Goal: Transaction & Acquisition: Purchase product/service

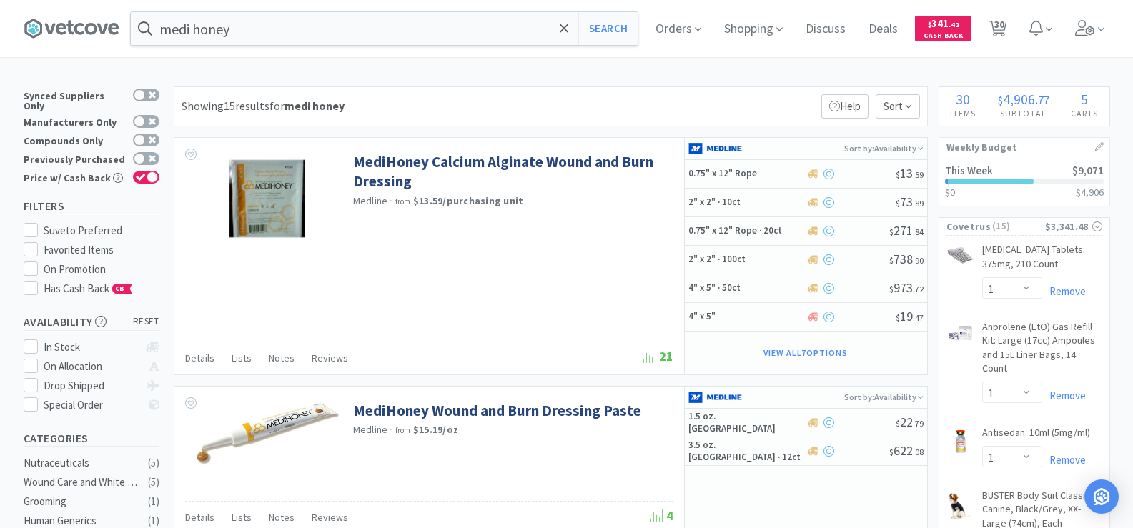
select select "1"
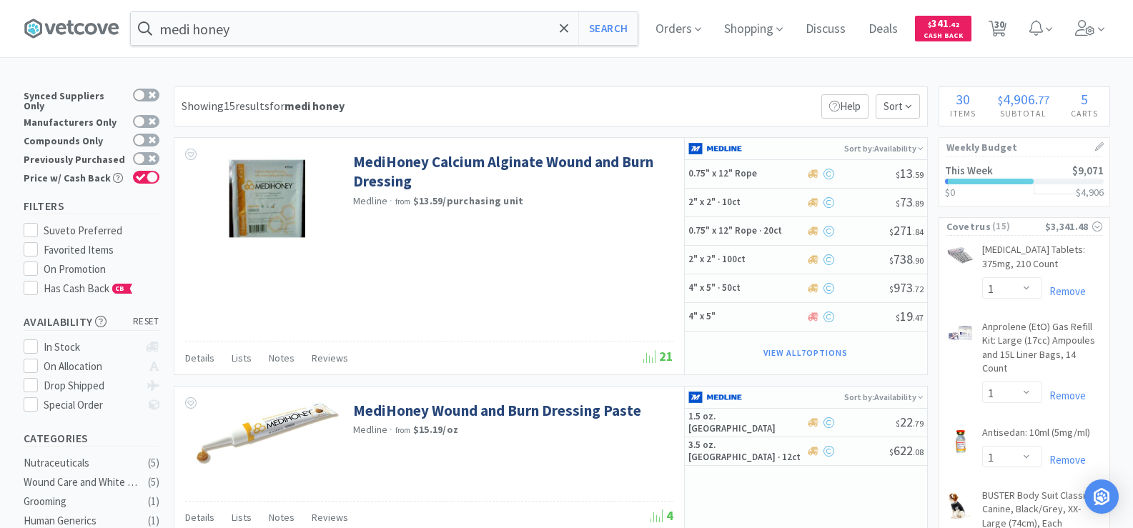
select select "1"
select select "3"
select select "1"
select select "4"
select select "1"
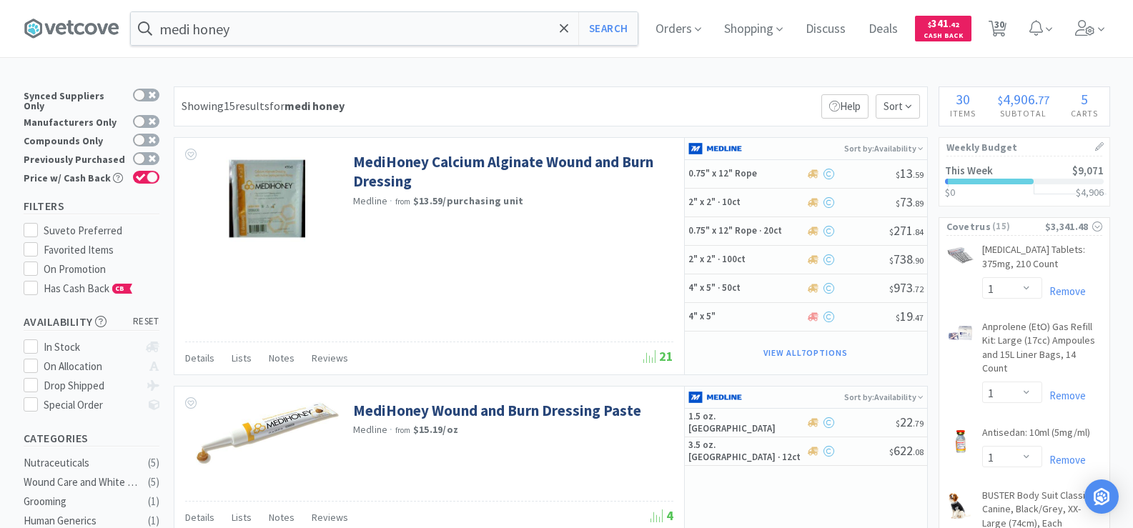
select select "1"
select select "2"
select select "12"
select select "2"
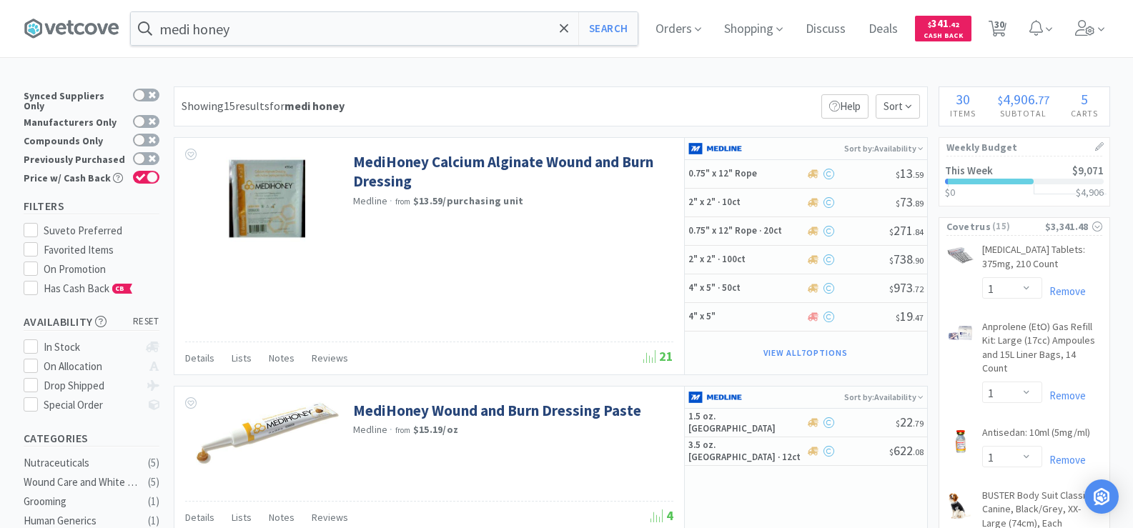
select select "2"
select select "6"
select select "4"
select select "1"
select select "2"
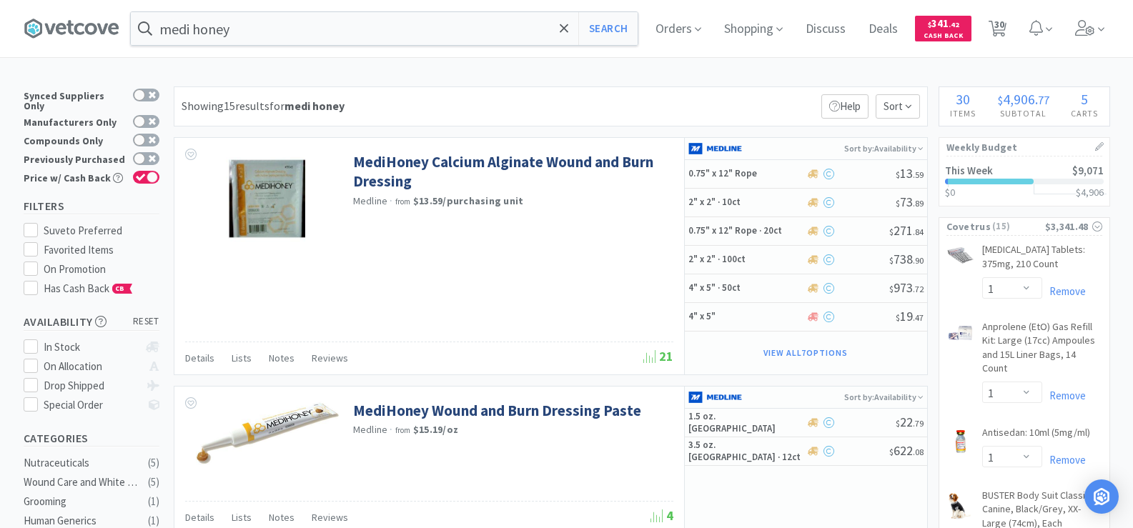
select select "10"
select select "1"
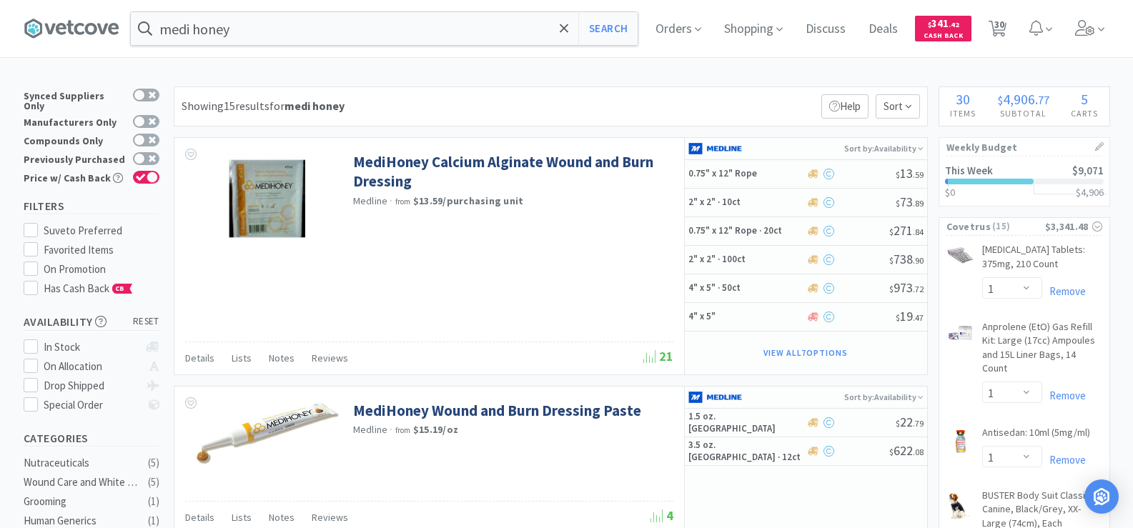
select select "1"
select select "6"
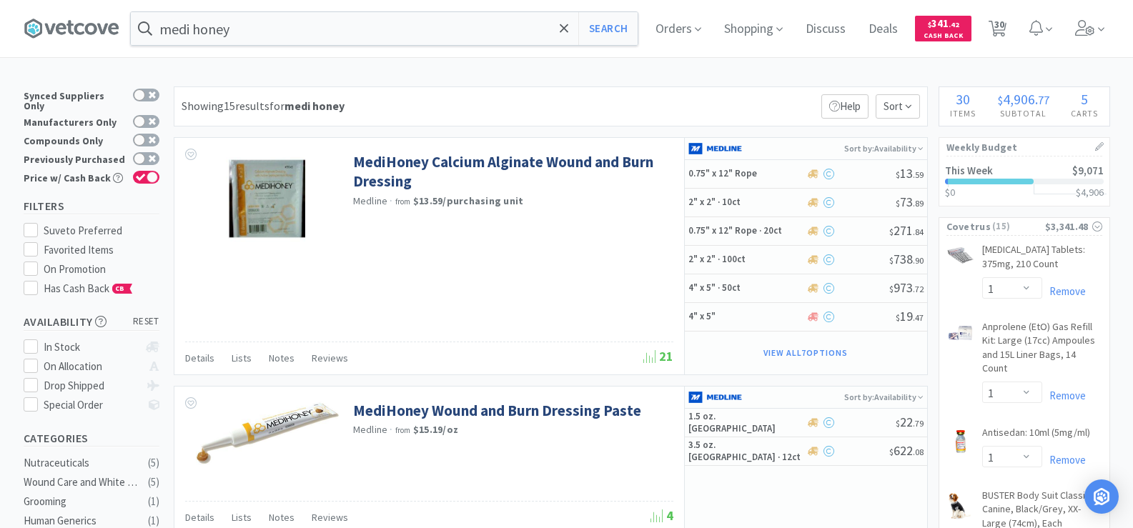
scroll to position [429, 0]
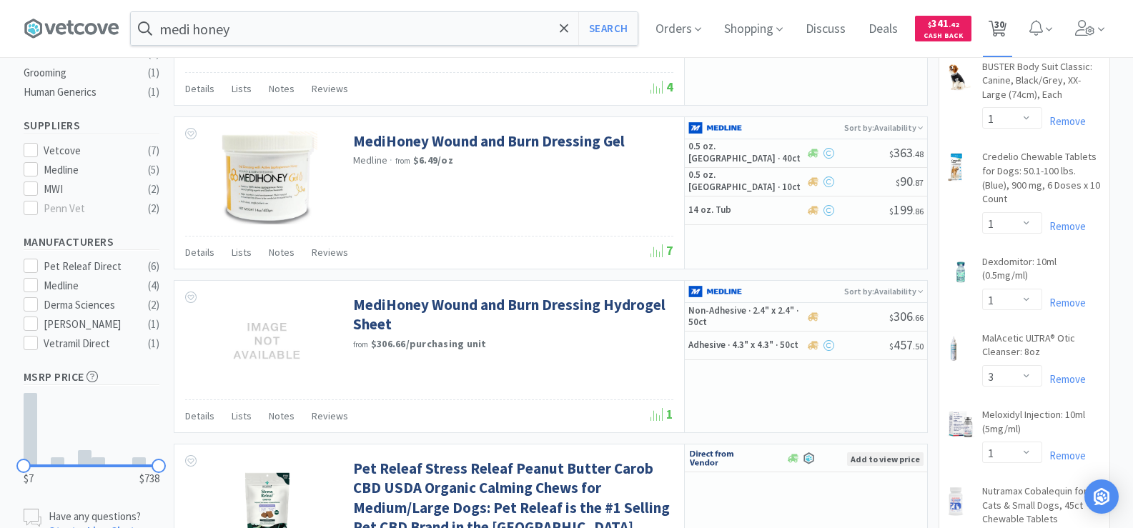
click at [1005, 21] on span "30" at bounding box center [1000, 24] width 10 height 57
select select "1"
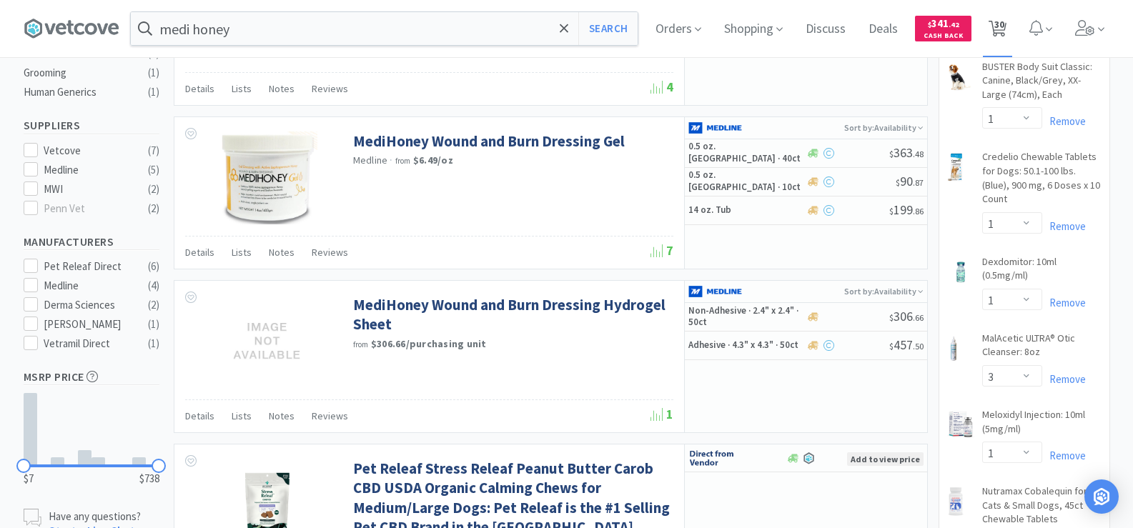
select select "1"
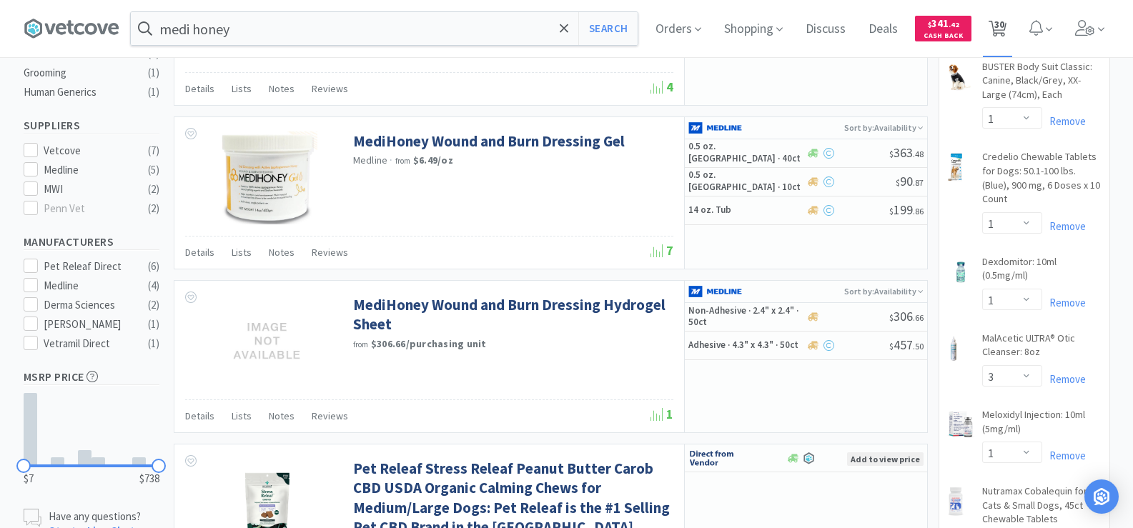
select select "3"
select select "1"
select select "4"
select select "1"
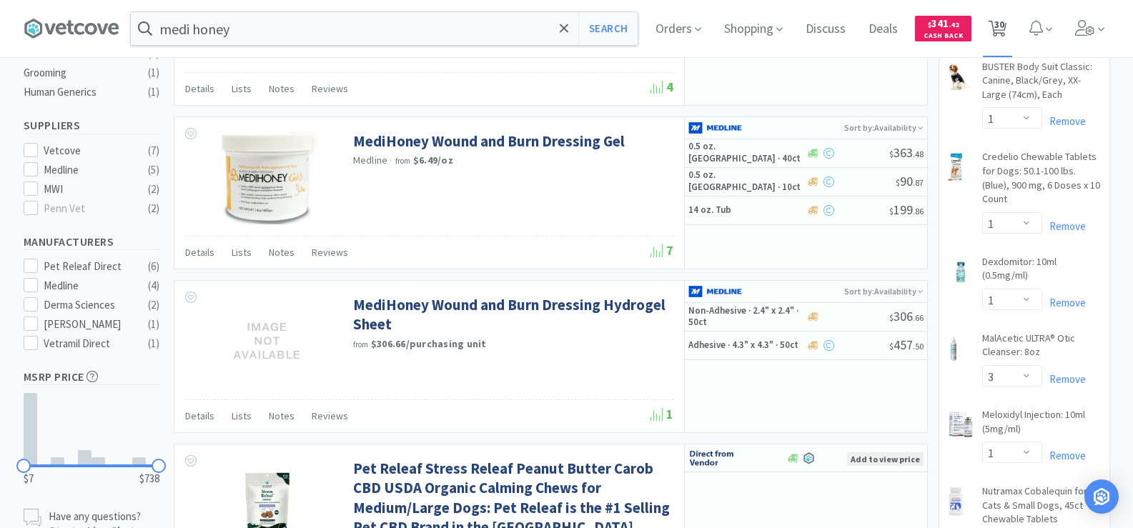
select select "1"
select select "2"
select select "12"
select select "2"
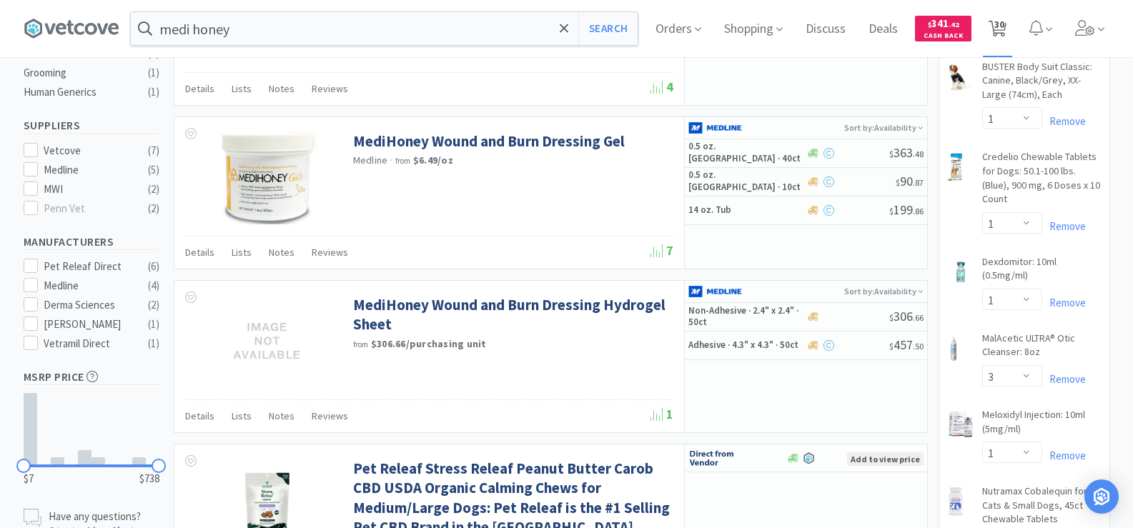
select select "6"
select select "4"
select select "1"
select select "2"
select select "10"
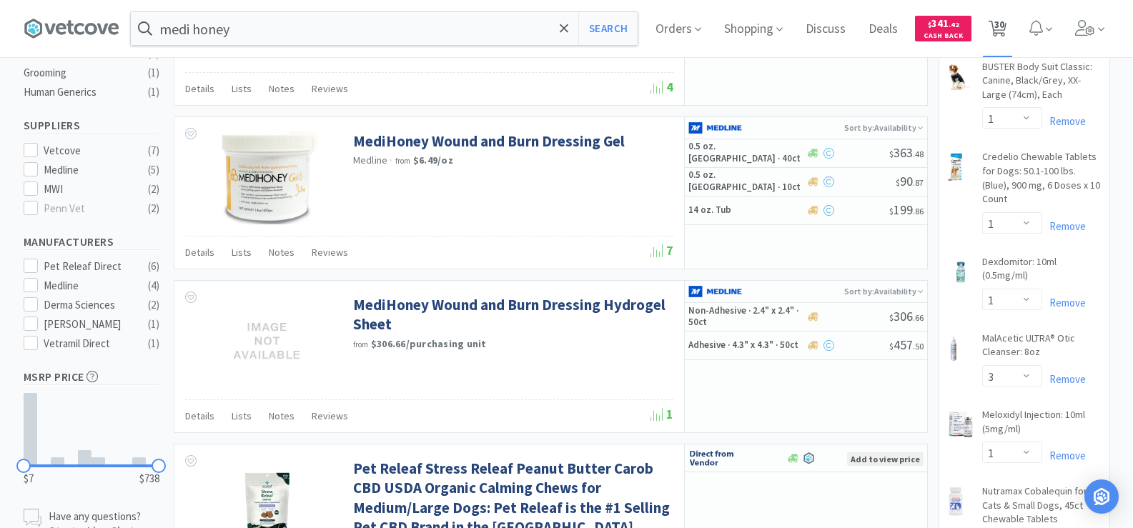
select select "10"
select select "1"
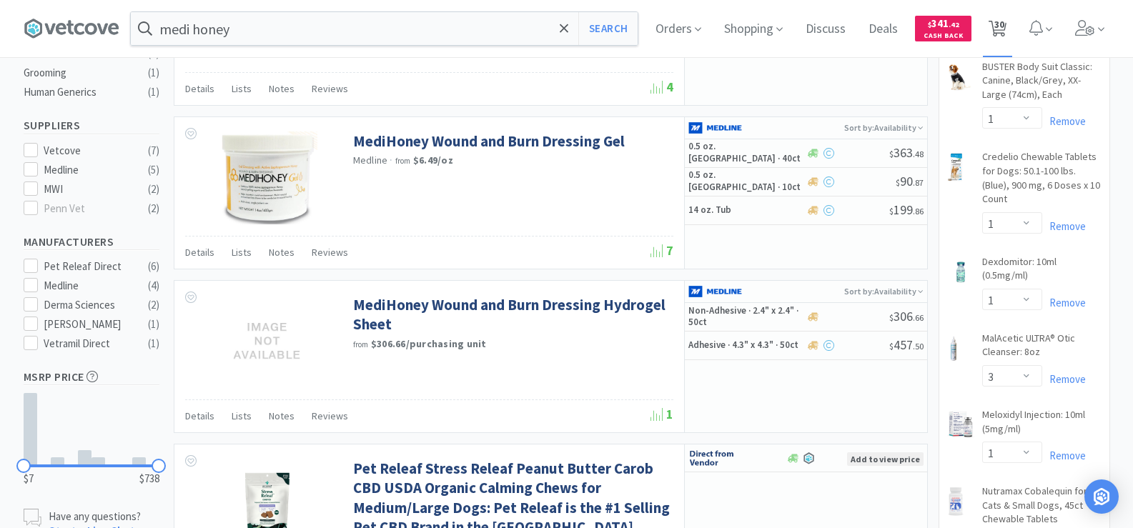
select select "6"
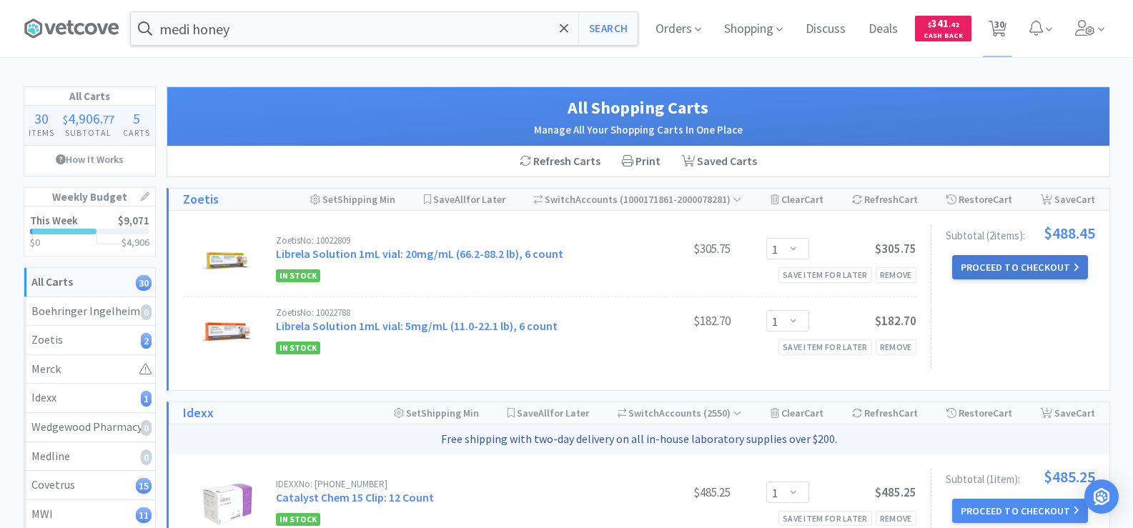
click at [1008, 260] on button "Proceed to Checkout" at bounding box center [1020, 267] width 136 height 24
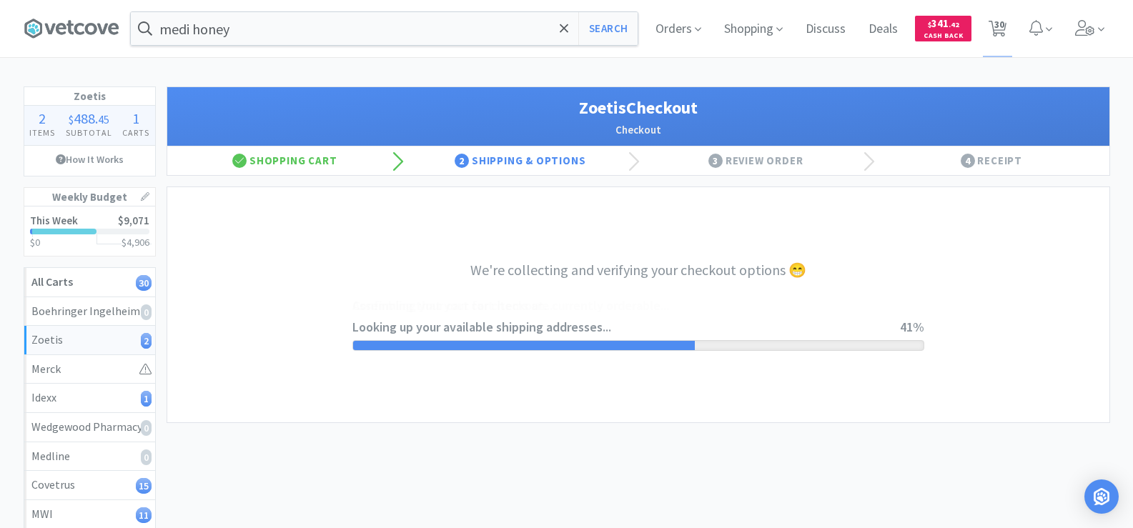
select select "invoice"
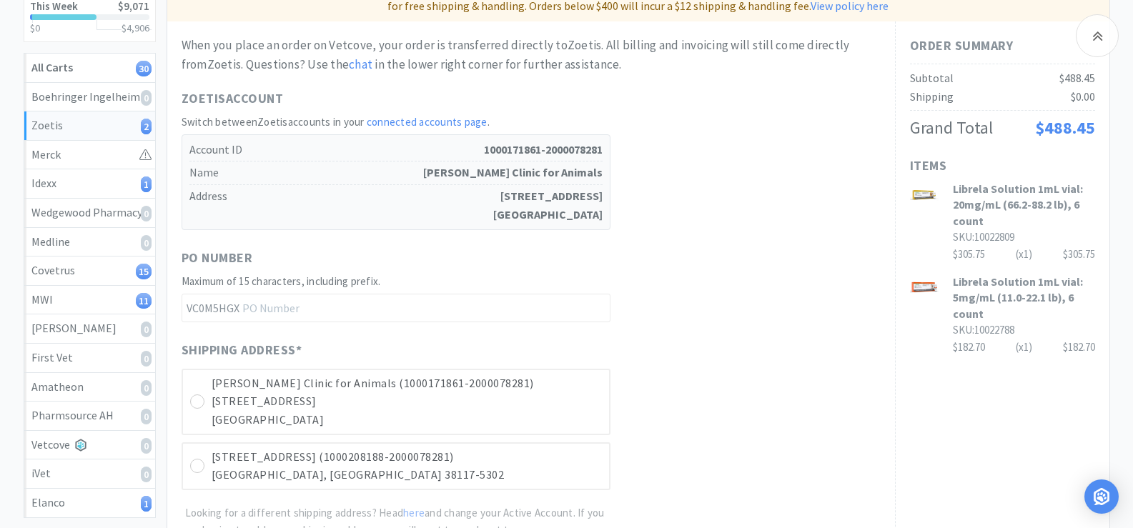
scroll to position [429, 0]
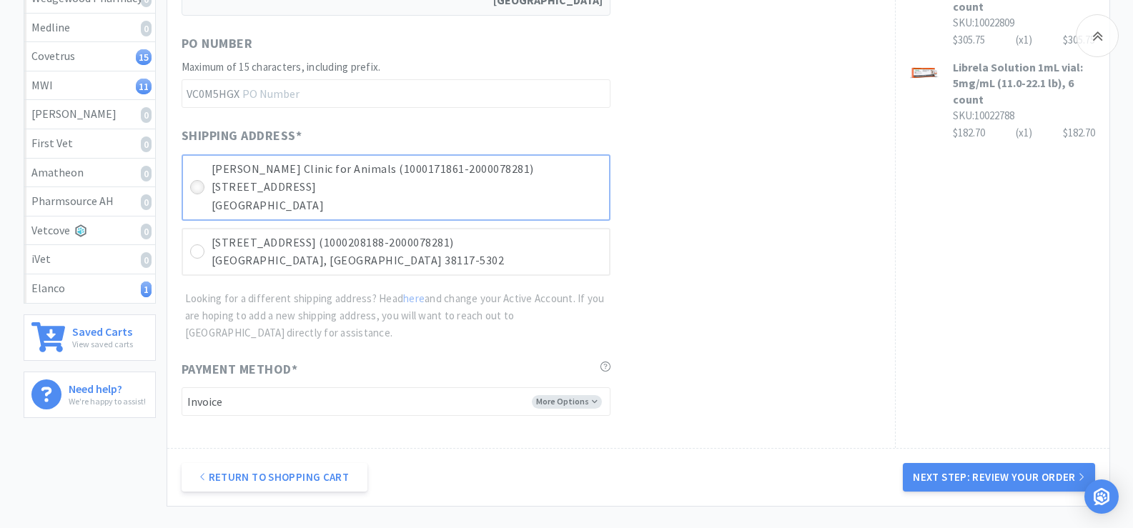
click at [200, 192] on icon at bounding box center [197, 187] width 11 height 11
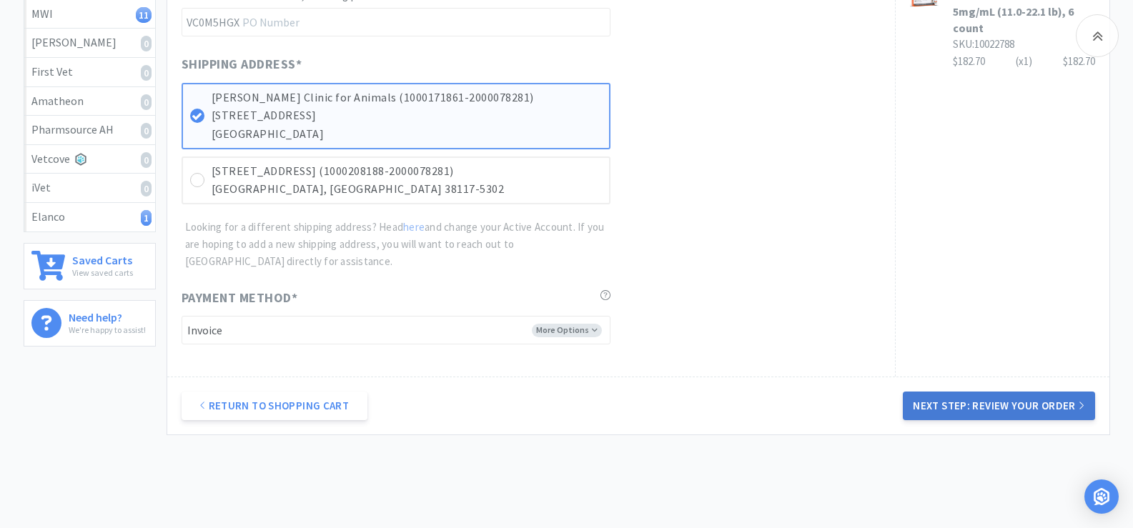
click at [1034, 408] on button "Next Step: Review Your Order" at bounding box center [999, 406] width 192 height 29
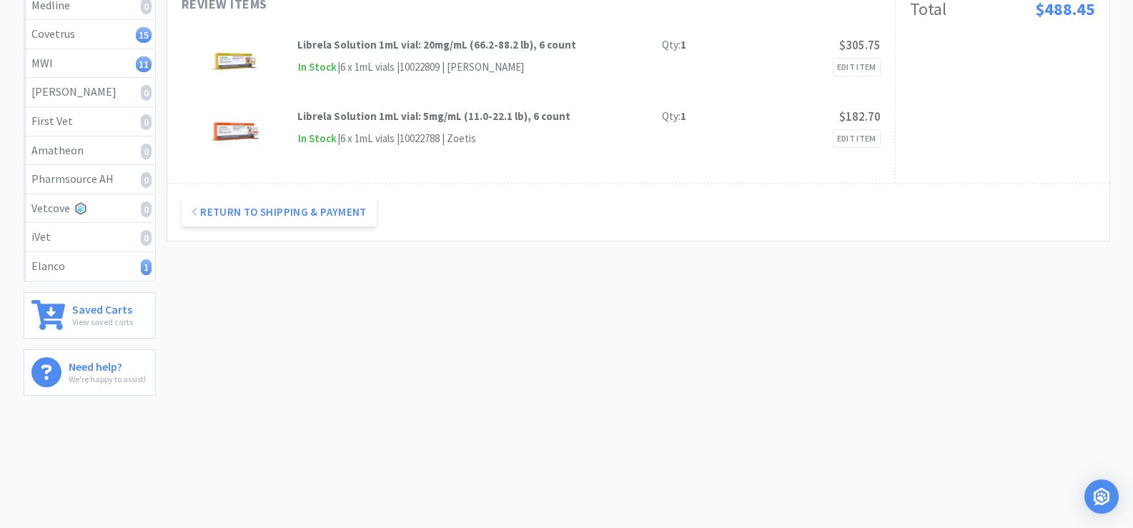
scroll to position [0, 0]
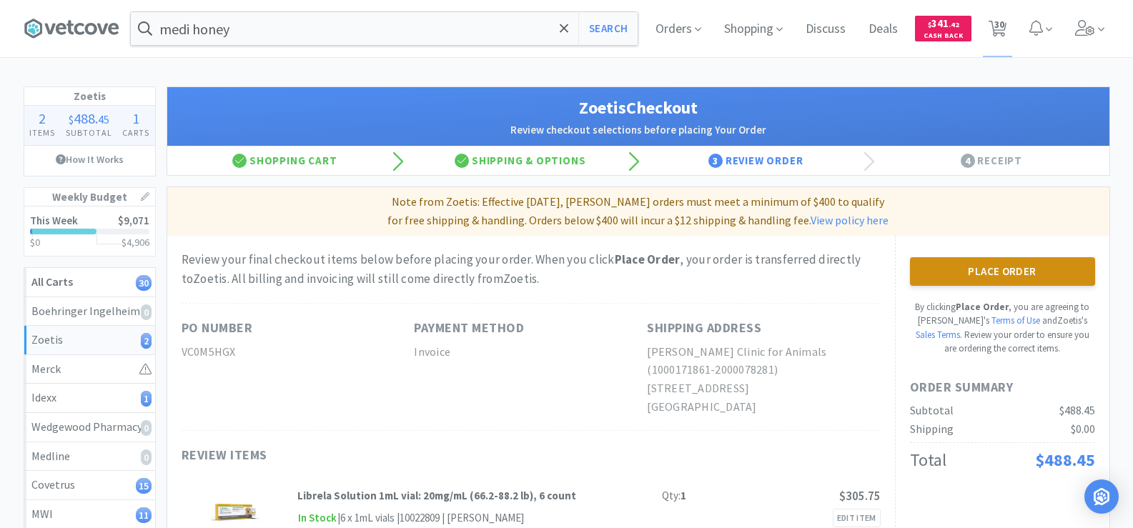
click at [1007, 272] on button "Place Order" at bounding box center [1002, 271] width 185 height 29
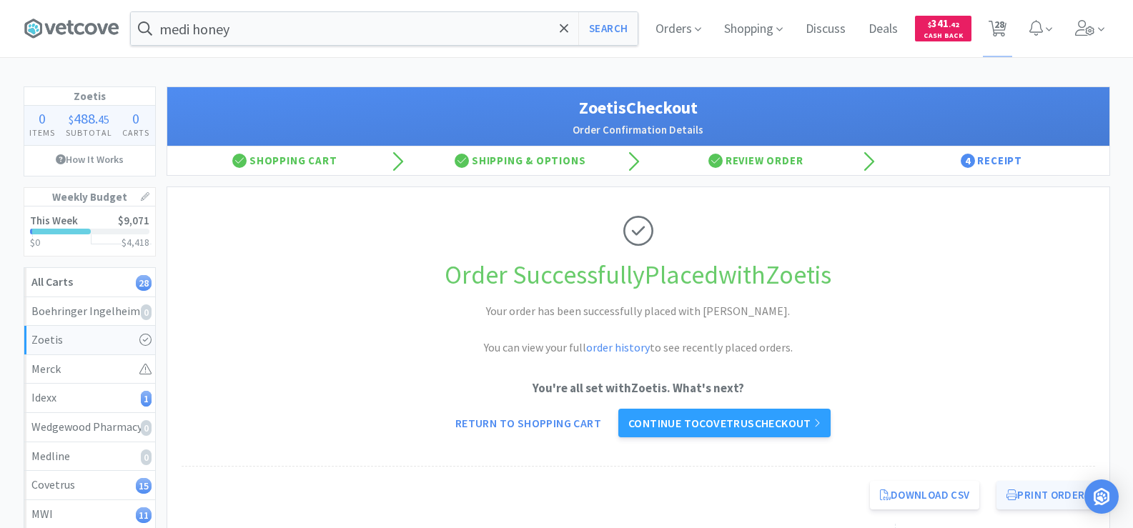
click at [1036, 497] on button "Print Order" at bounding box center [1046, 495] width 98 height 29
click at [309, 31] on input "medi honey" at bounding box center [384, 28] width 507 height 33
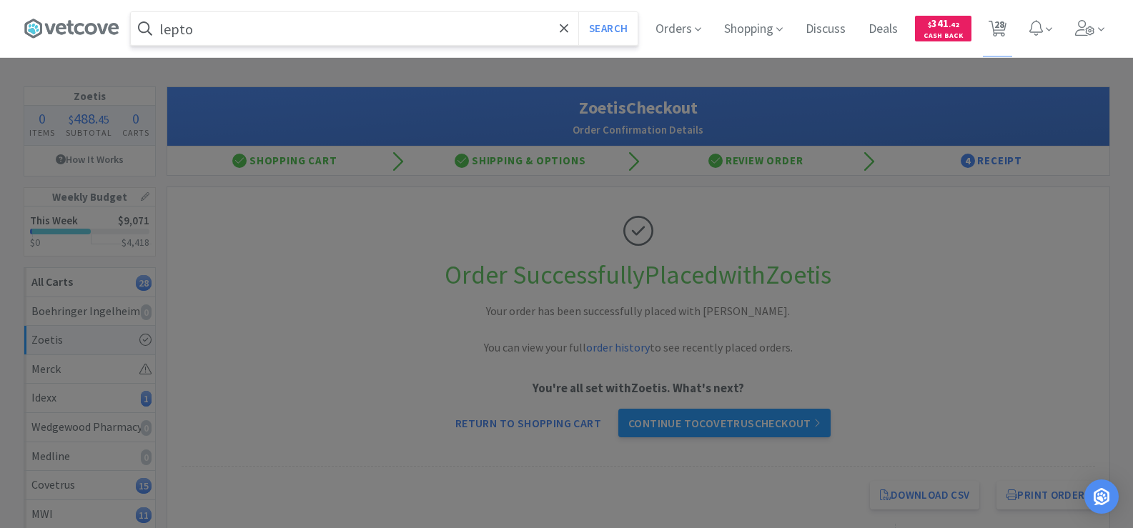
type input "lepto"
click at [578, 12] on button "Search" at bounding box center [607, 28] width 59 height 33
select select "1"
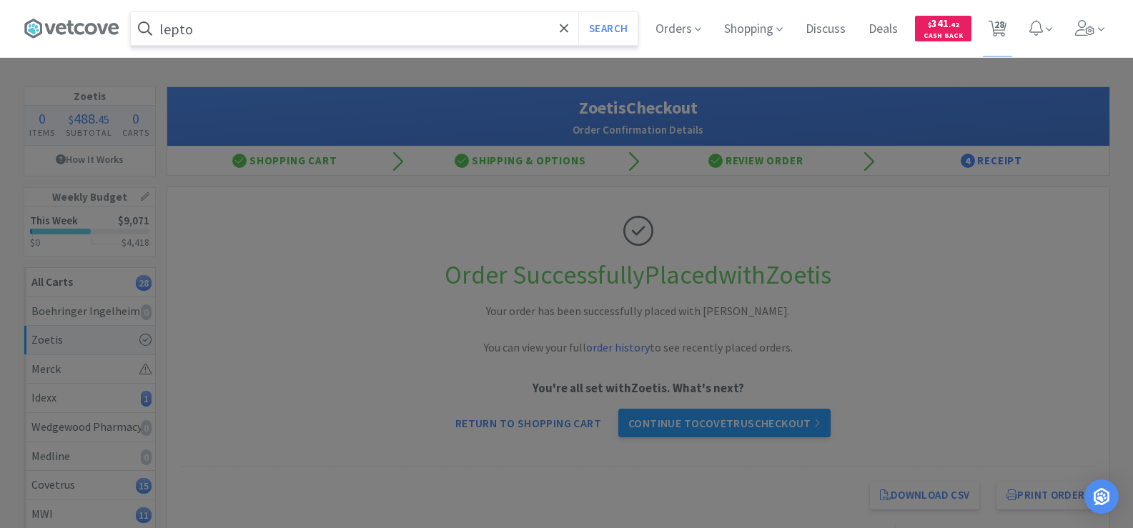
select select "1"
select select "3"
select select "1"
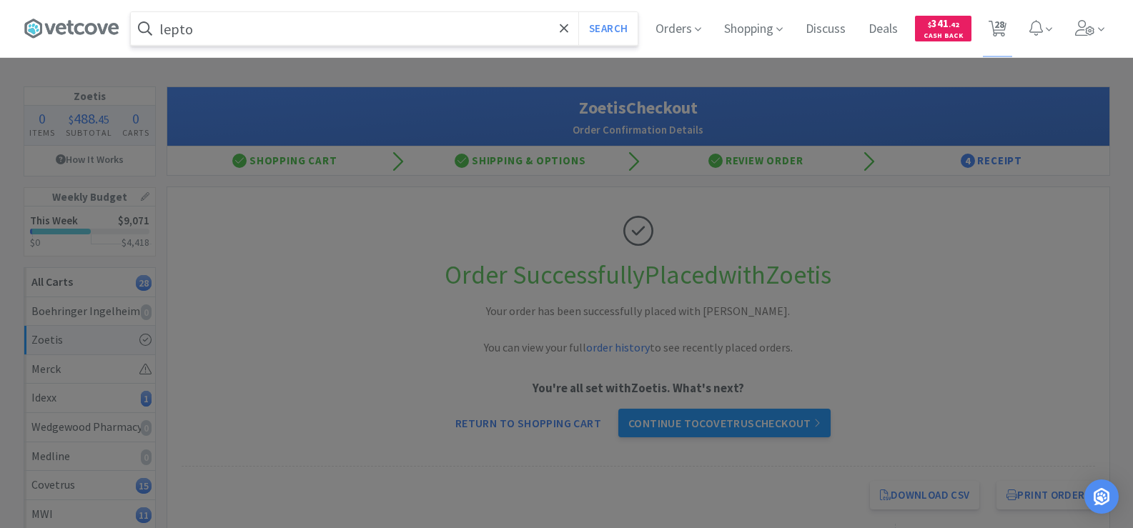
select select "4"
select select "1"
select select "2"
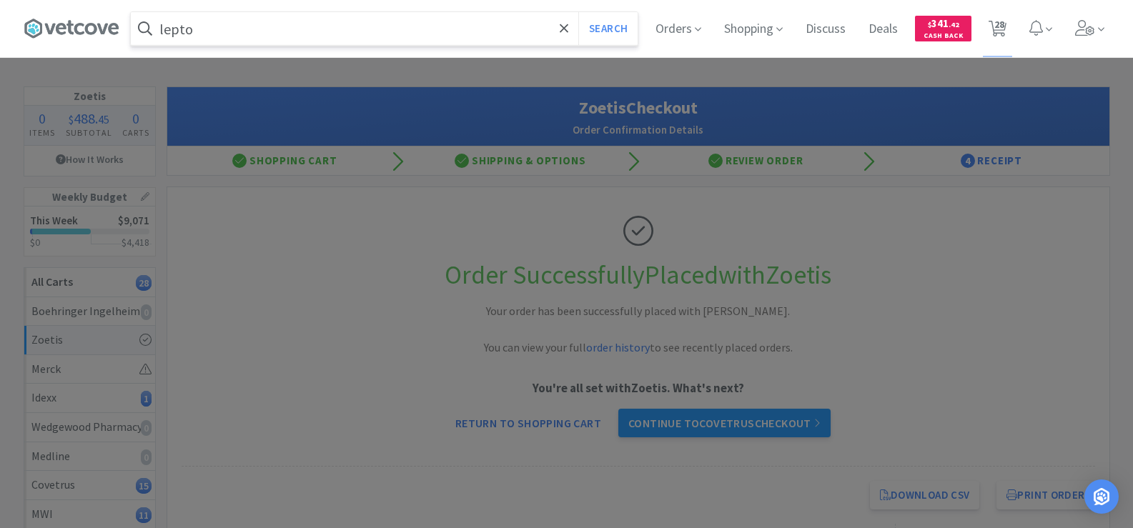
select select "12"
select select "2"
select select "6"
select select "4"
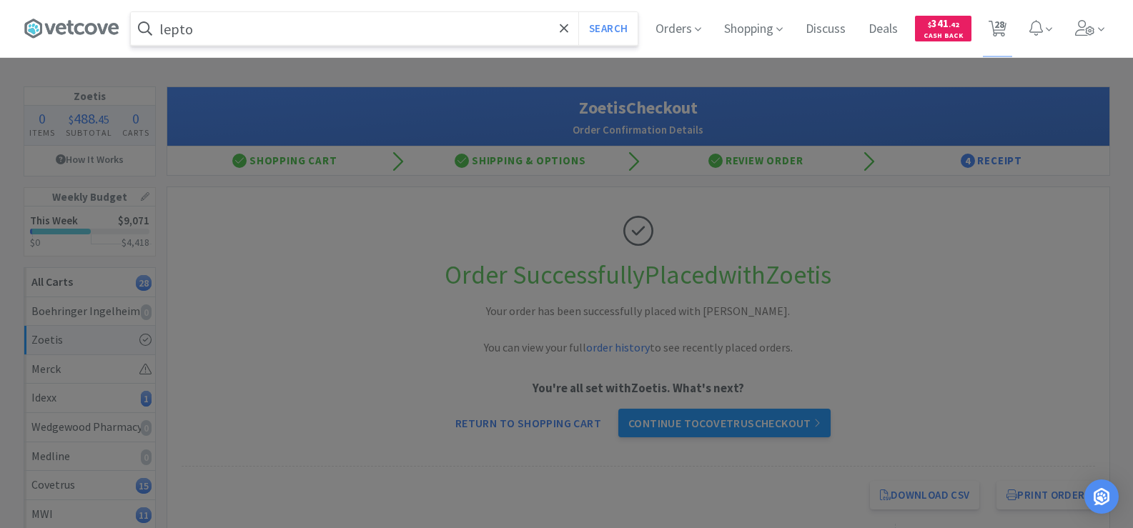
select select "1"
select select "2"
select select "10"
select select "1"
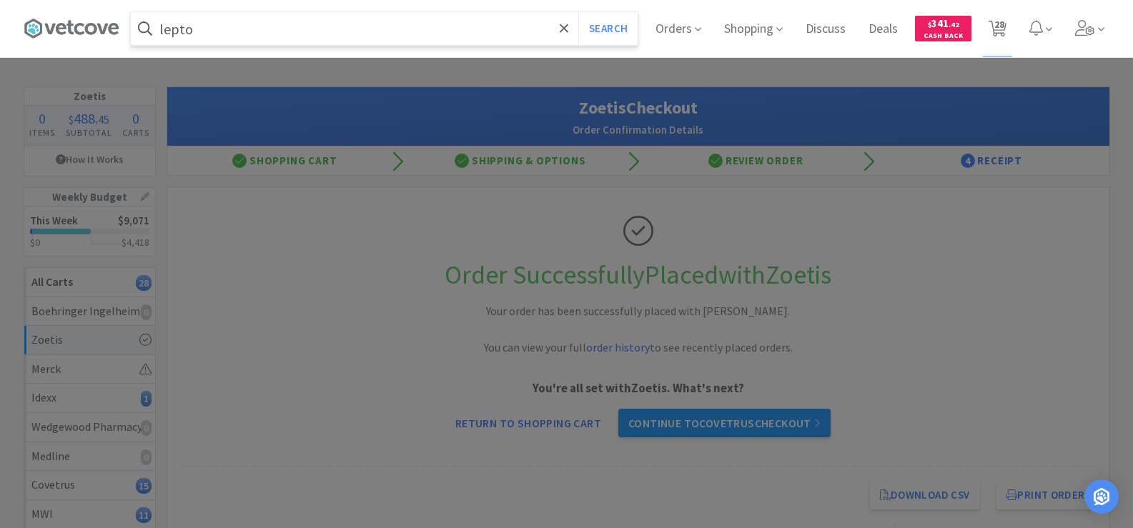
select select "1"
select select "6"
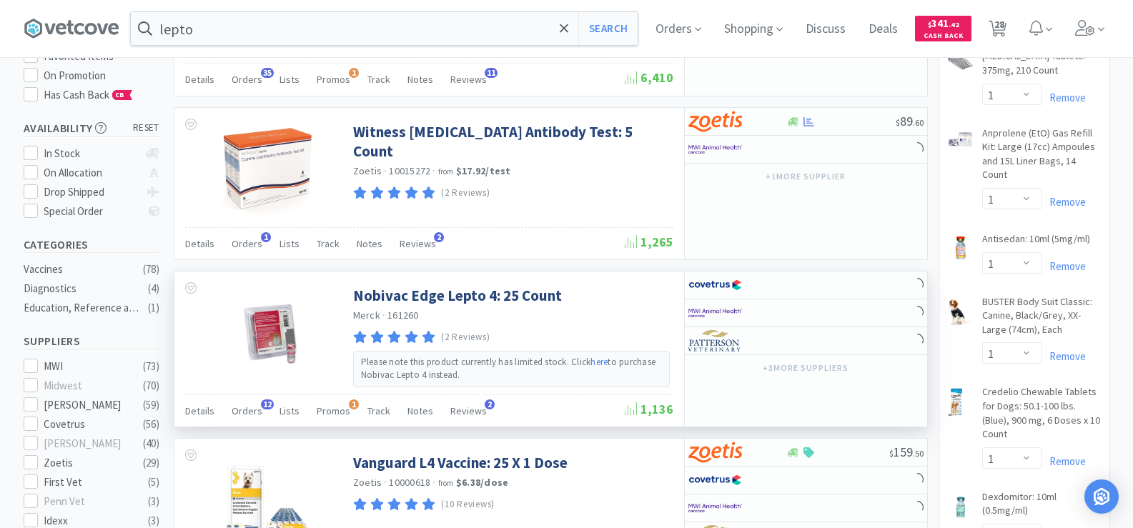
scroll to position [215, 0]
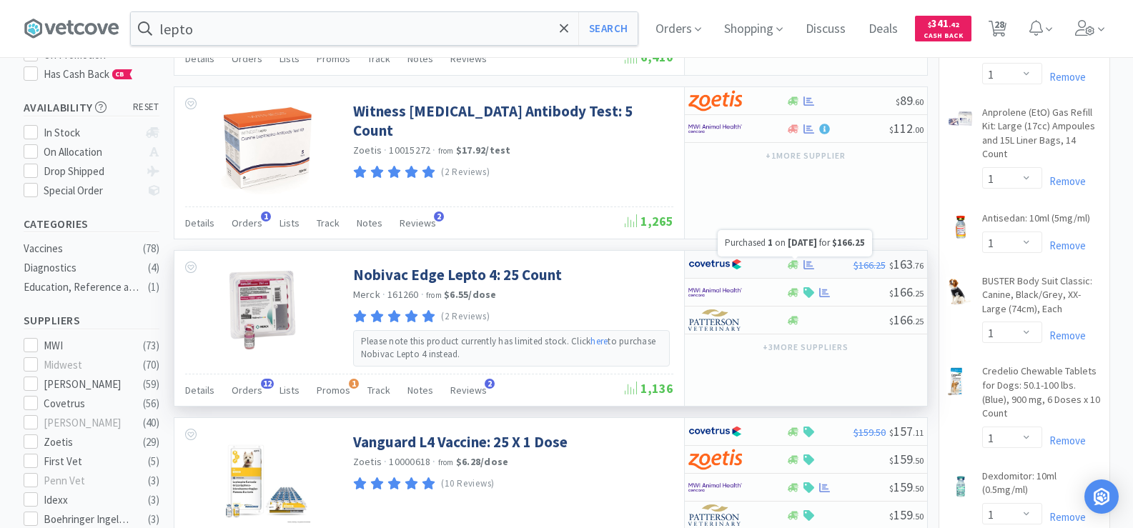
click at [805, 264] on icon at bounding box center [809, 265] width 11 height 11
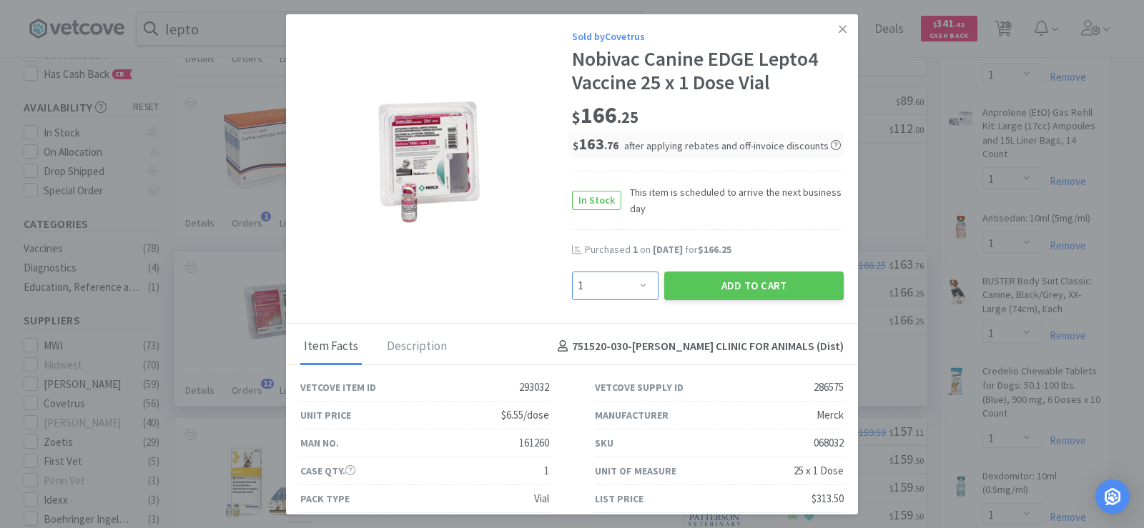
click at [609, 284] on select "Enter Quantity 1 2 3 4 5 6 7 8 9 10 11 12 13 14 15 16 17 18 19 20 Enter Quantity" at bounding box center [615, 286] width 87 height 29
select select "2"
click at [572, 272] on select "Enter Quantity 1 2 3 4 5 6 7 8 9 10 11 12 13 14 15 16 17 18 19 20 Enter Quantity" at bounding box center [615, 286] width 87 height 29
click at [716, 287] on button "Add to Cart" at bounding box center [753, 286] width 179 height 29
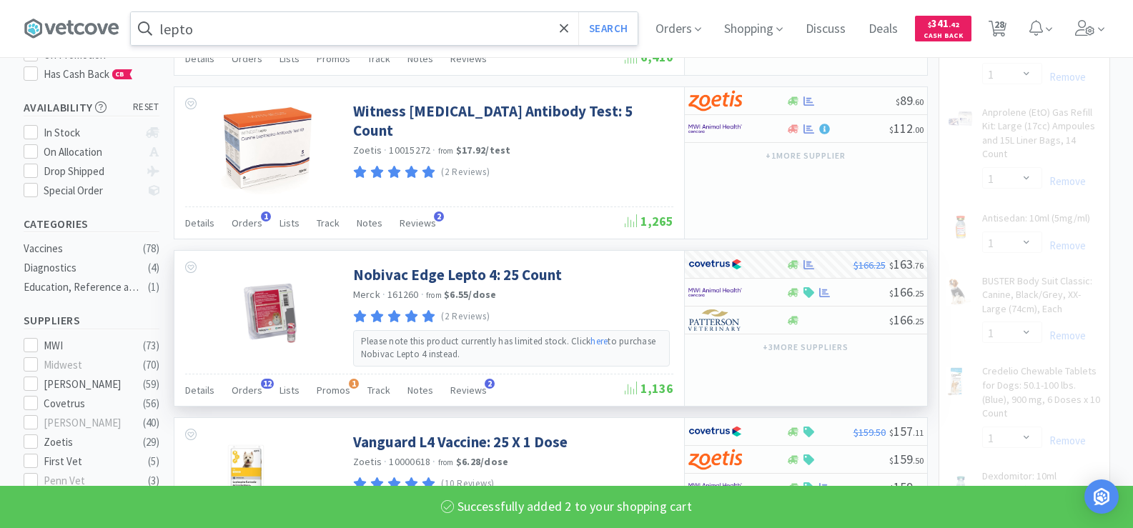
click at [280, 36] on input "lepto" at bounding box center [384, 28] width 507 height 33
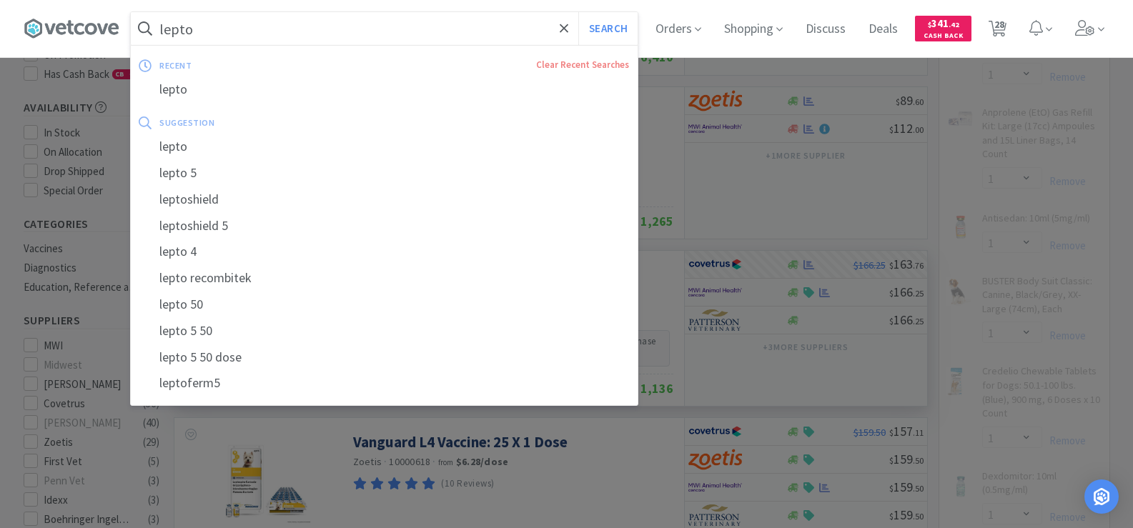
select select "2"
select select "4"
select select "2"
select select "12"
select select "1"
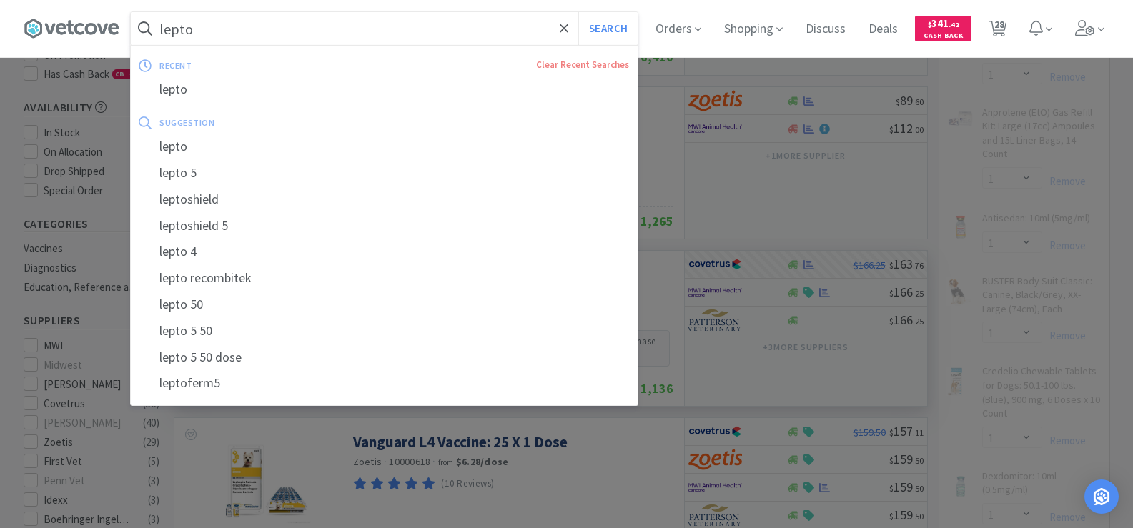
select select "2"
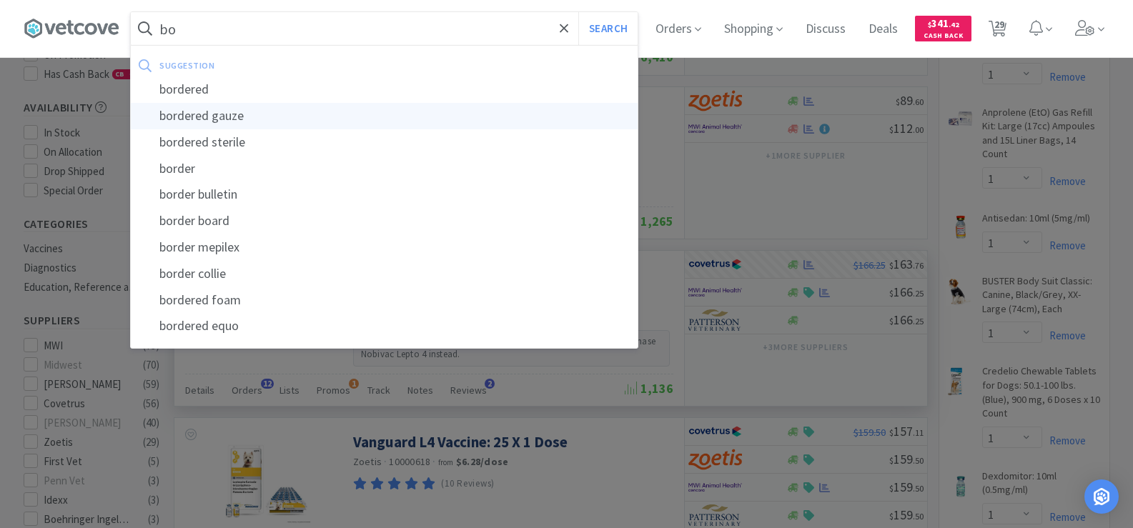
type input "b"
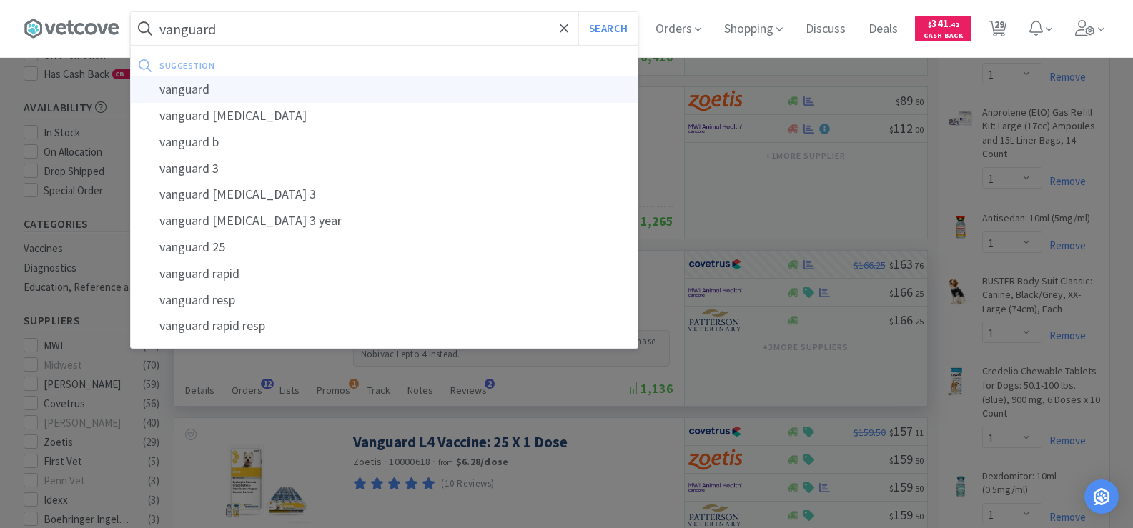
type input "vanguard"
click at [280, 87] on div "vanguard" at bounding box center [384, 90] width 507 height 26
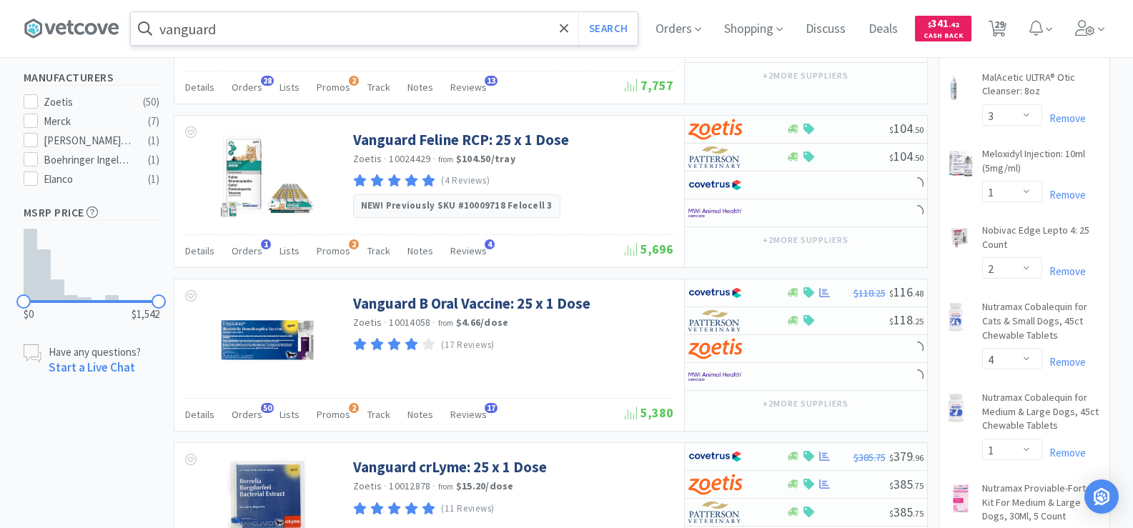
scroll to position [715, 0]
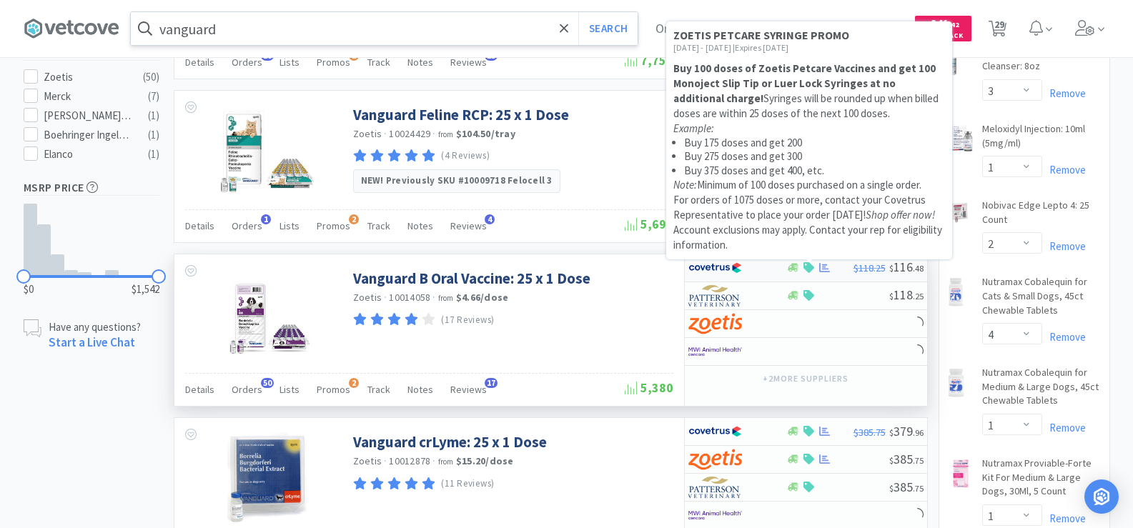
click at [813, 267] on icon at bounding box center [809, 267] width 11 height 11
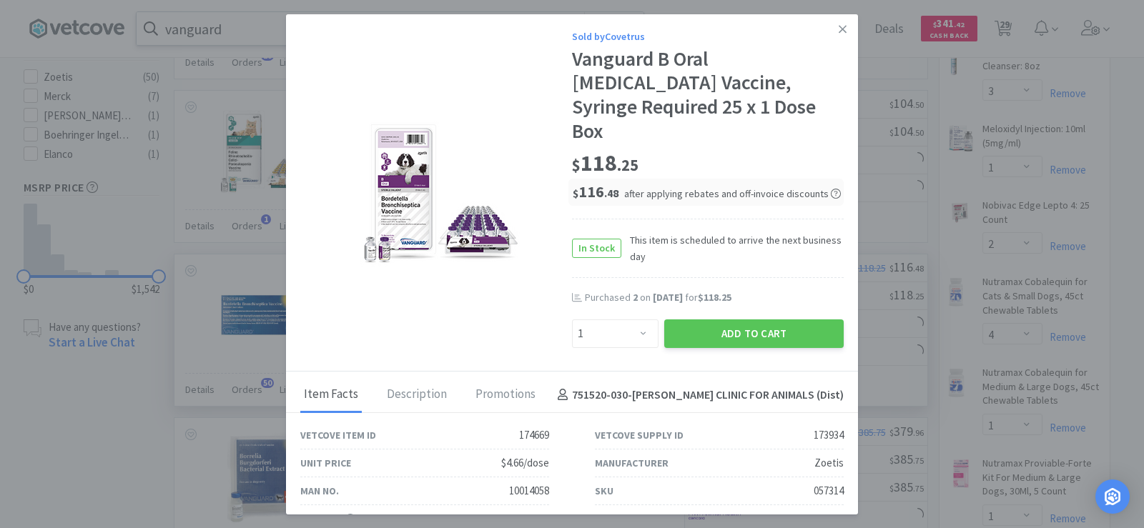
click at [612, 325] on div "Enter Quantity 1 2 3 4 5 6 7 8 9 10 11 12 13 14 15 16 17 18 19 20 Enter Quantity" at bounding box center [615, 334] width 92 height 34
click at [617, 320] on select "Enter Quantity 1 2 3 4 5 6 7 8 9 10 11 12 13 14 15 16 17 18 19 20 Enter Quantity" at bounding box center [615, 334] width 87 height 29
select select "2"
click at [572, 320] on select "Enter Quantity 1 2 3 4 5 6 7 8 9 10 11 12 13 14 15 16 17 18 19 20 Enter Quantity" at bounding box center [615, 334] width 87 height 29
click at [749, 320] on button "Add to Cart" at bounding box center [753, 334] width 179 height 29
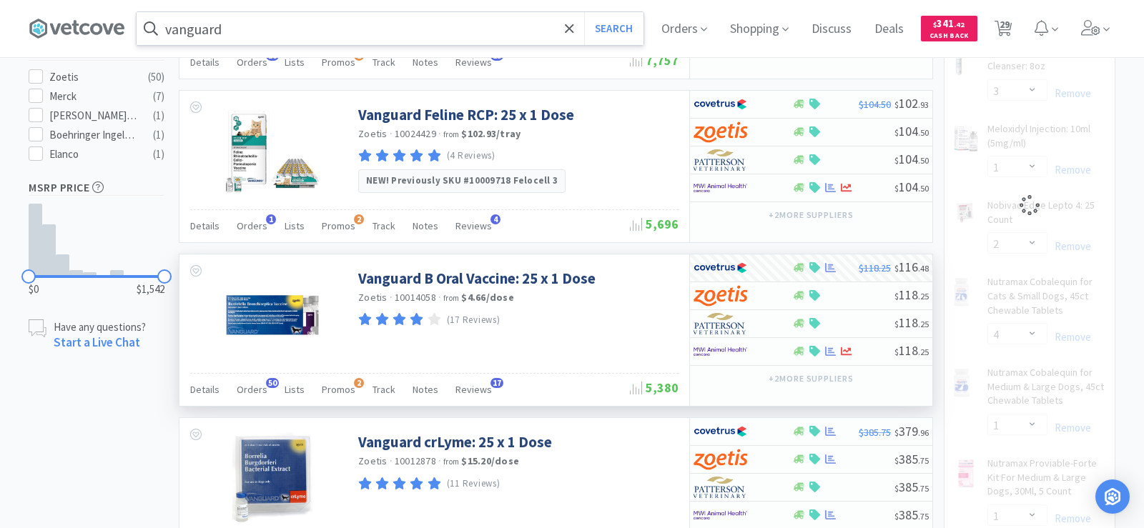
select select "2"
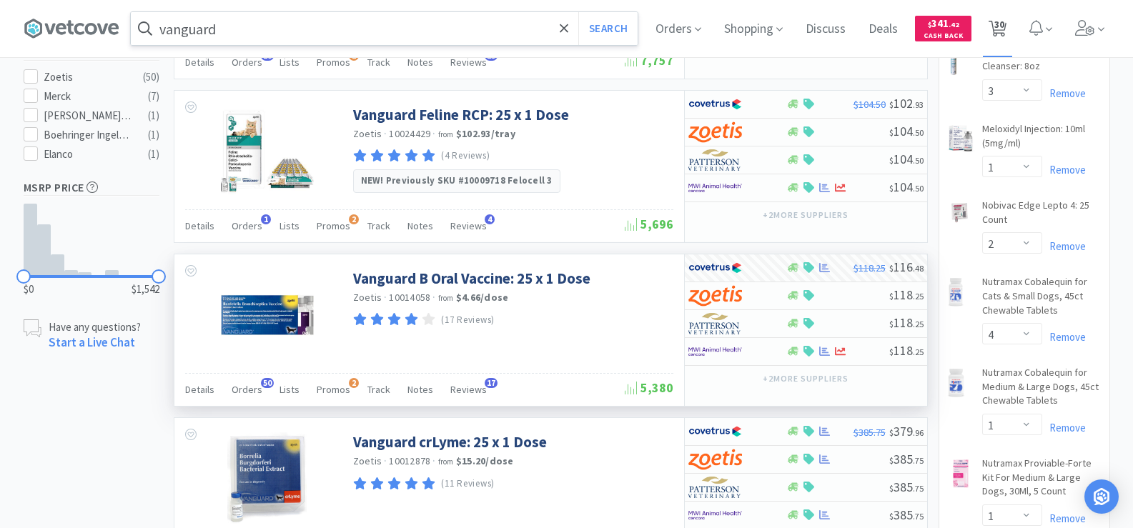
click at [1001, 26] on span "30" at bounding box center [1000, 24] width 10 height 57
select select "1"
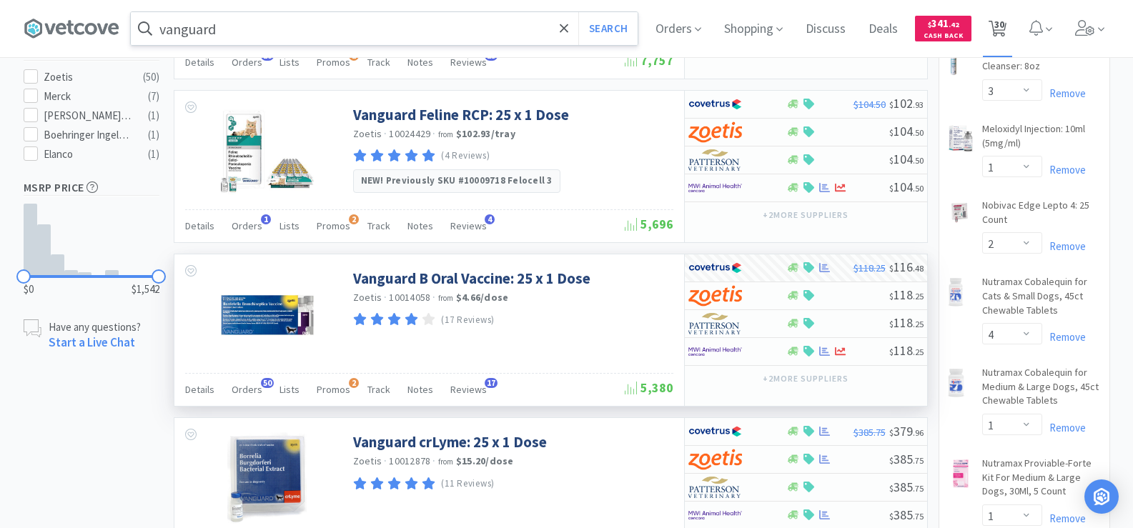
select select "1"
select select "3"
select select "1"
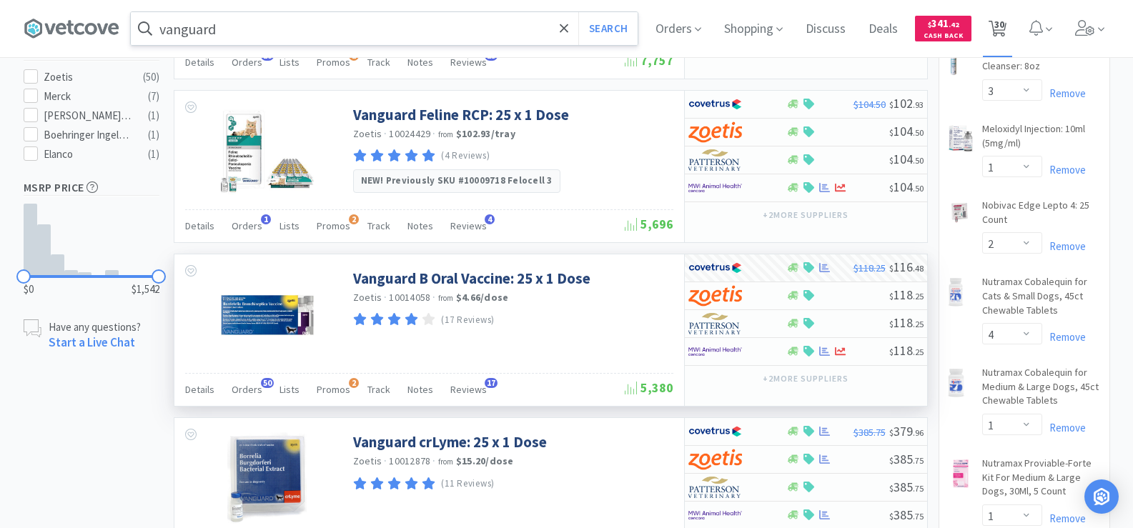
select select "2"
select select "4"
select select "1"
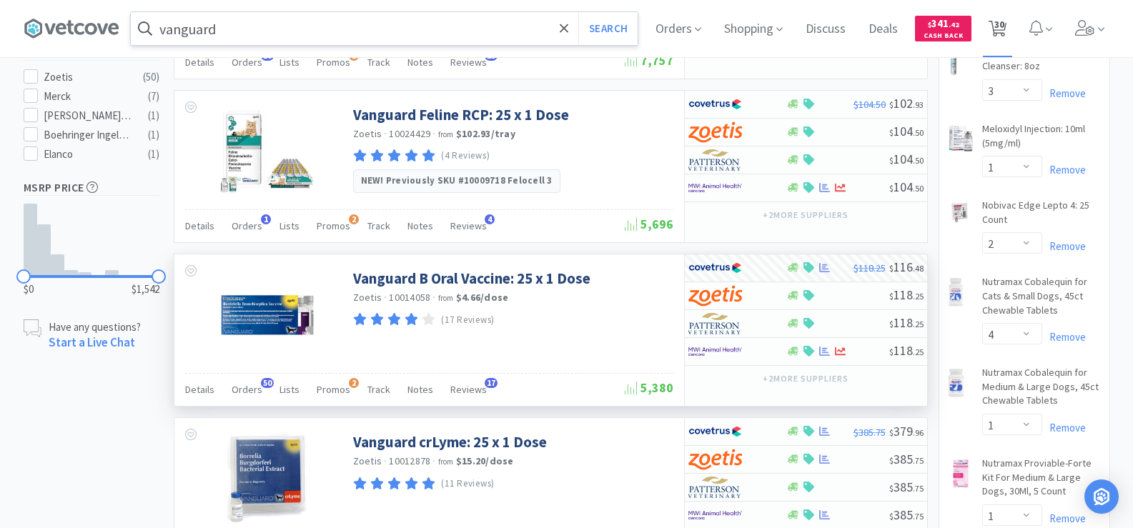
select select "2"
select select "12"
select select "2"
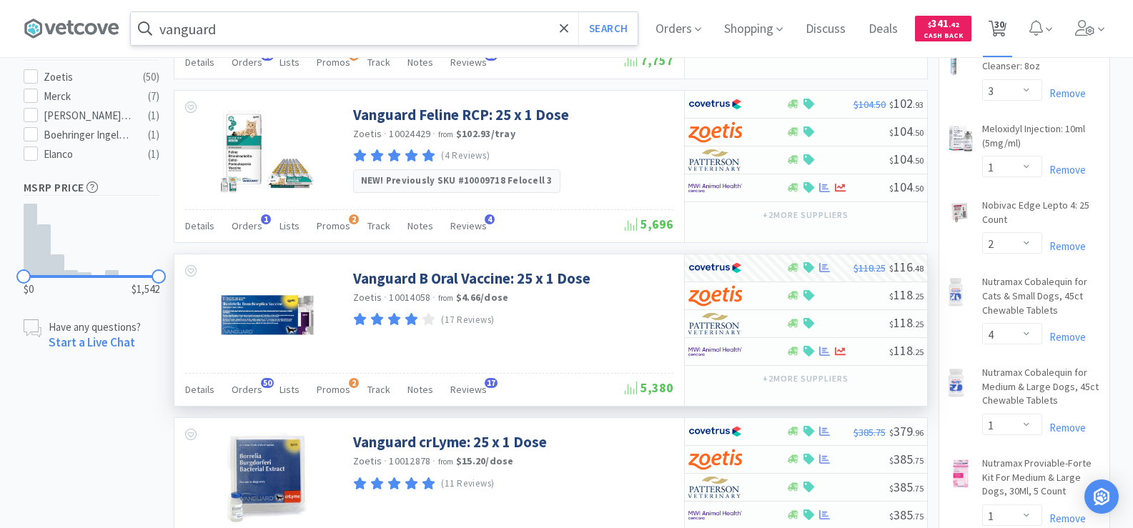
select select "6"
select select "4"
select select "1"
select select "2"
select select "10"
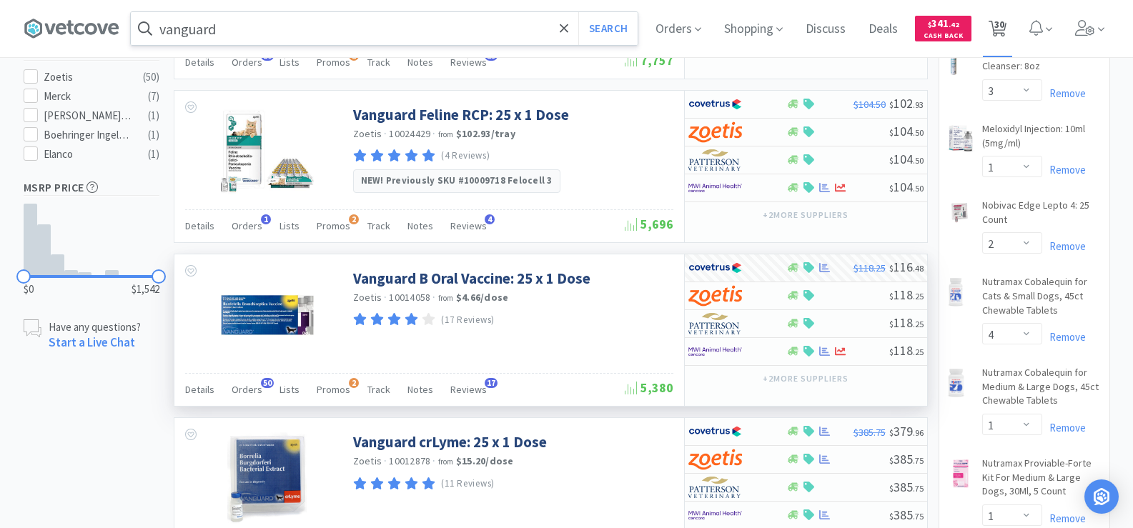
select select "10"
select select "1"
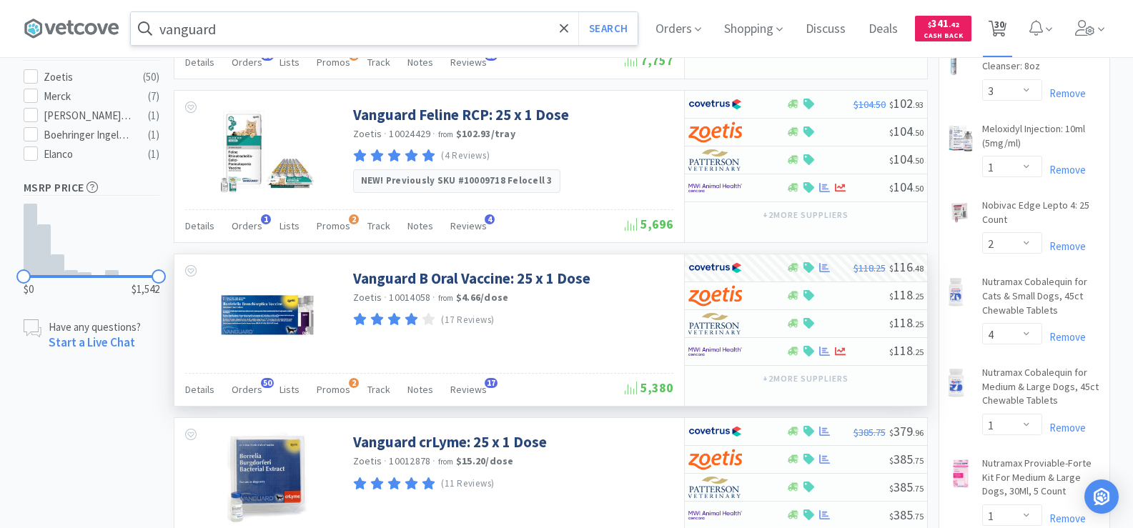
select select "6"
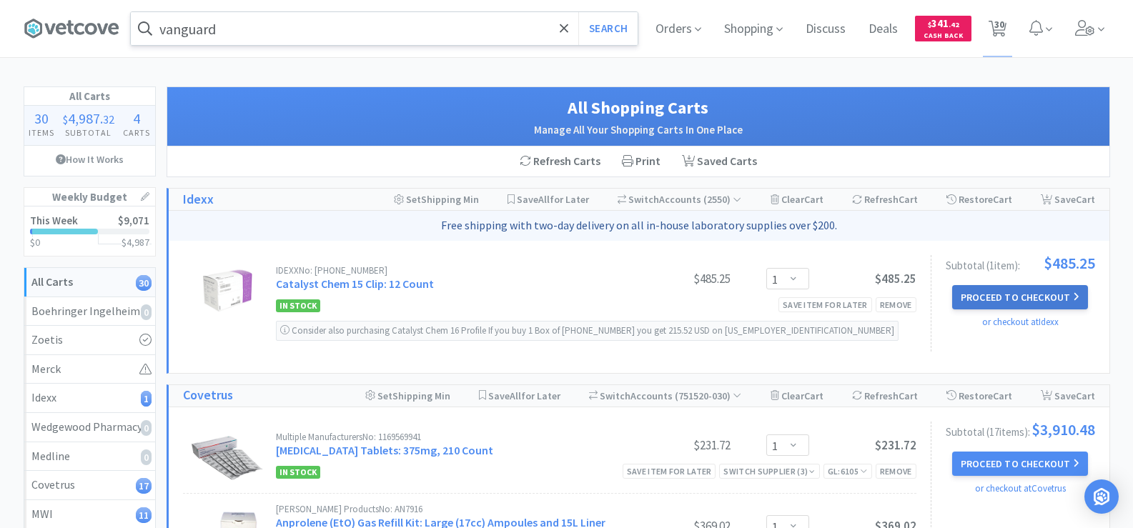
click at [985, 300] on button "Proceed to Checkout" at bounding box center [1020, 297] width 136 height 24
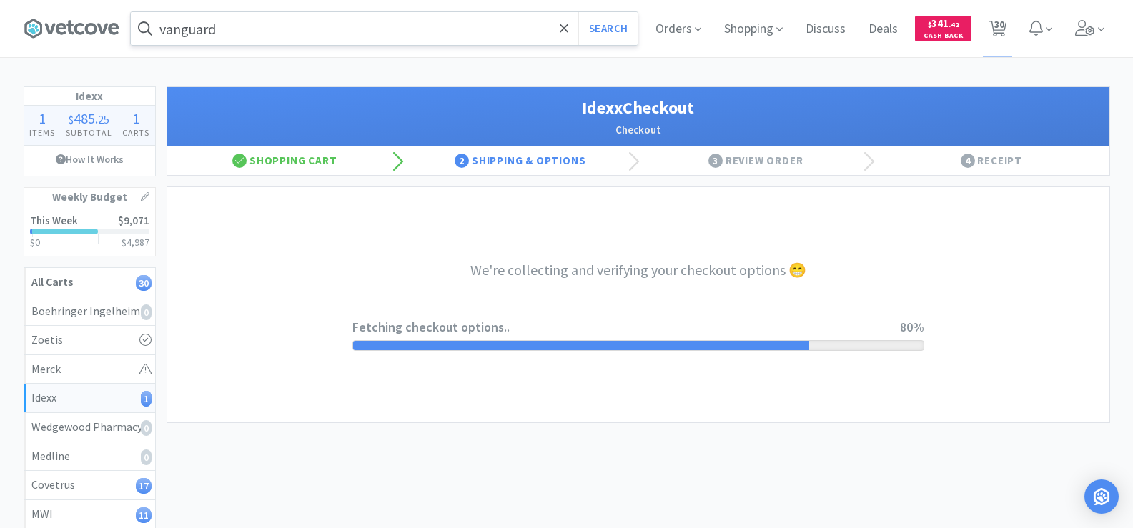
select select "904"
select select "003"
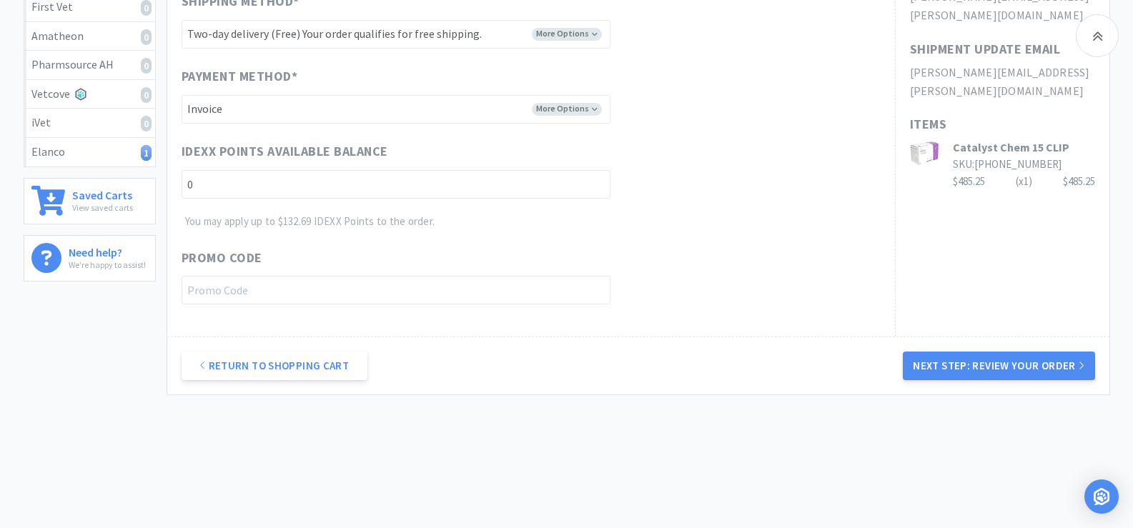
scroll to position [572, 0]
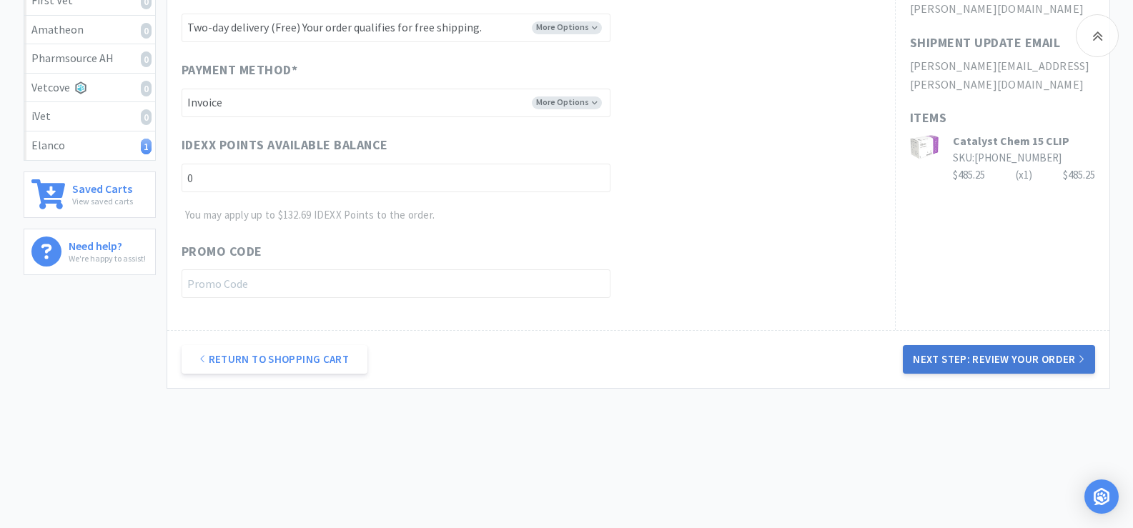
click at [1026, 355] on button "Next Step: Review Your Order" at bounding box center [999, 359] width 192 height 29
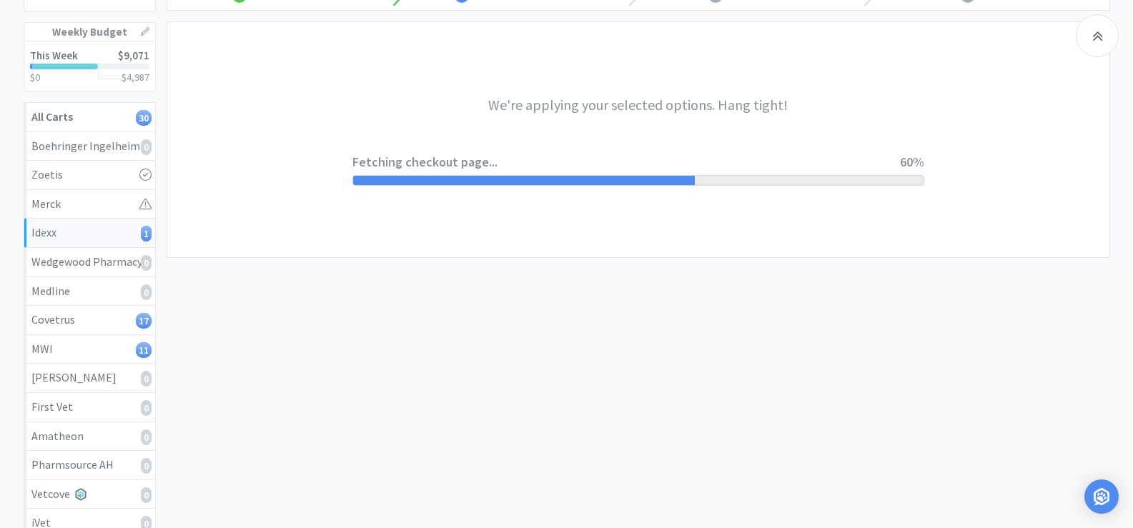
scroll to position [0, 0]
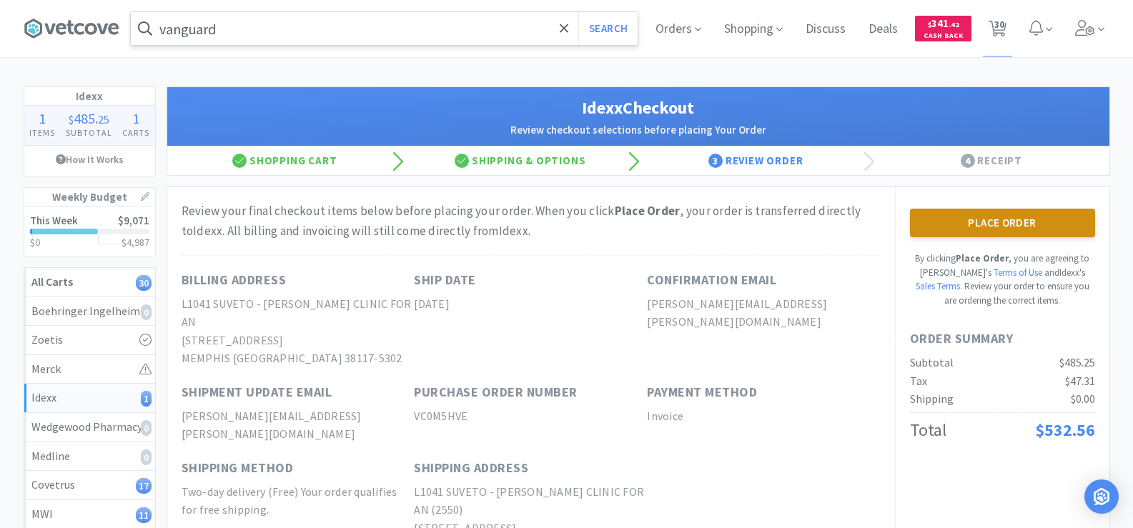
click at [1041, 214] on button "Place Order" at bounding box center [1002, 223] width 185 height 29
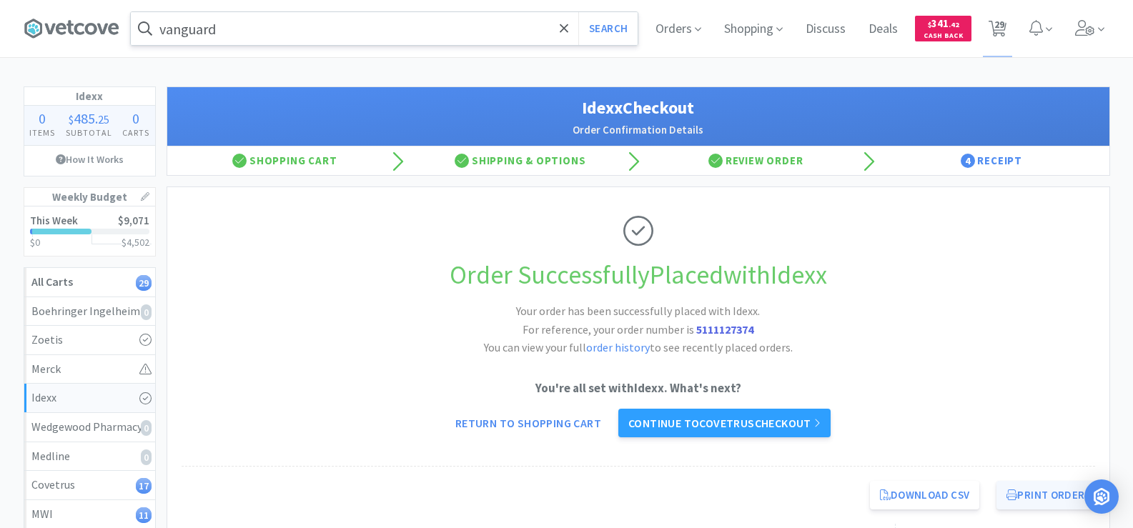
click at [1062, 493] on button "Print Order" at bounding box center [1046, 495] width 98 height 29
click at [751, 422] on link "Continue to Covetrus checkout" at bounding box center [724, 423] width 212 height 29
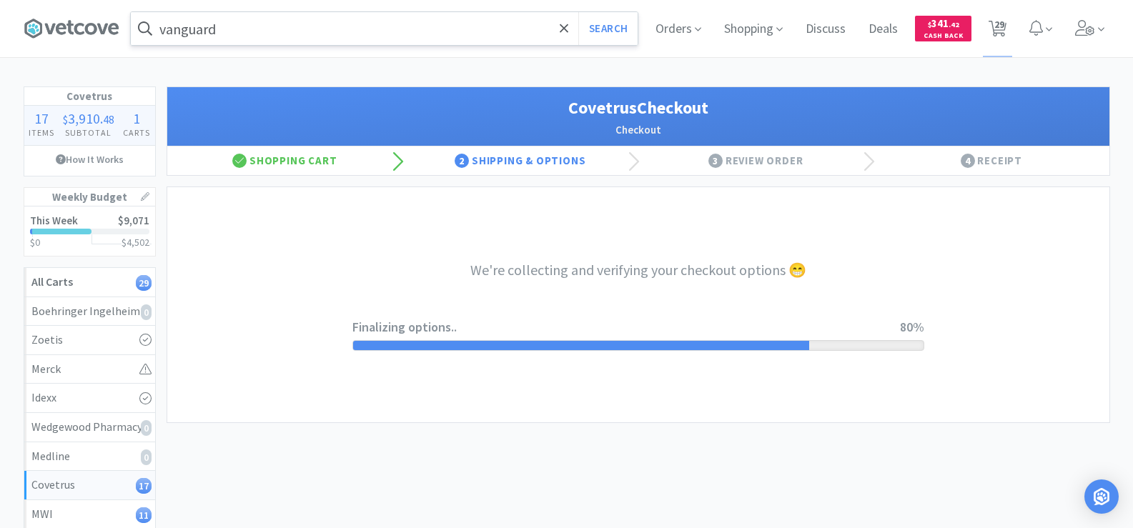
select select "ACCOUNT"
select select "cvt-standard-net"
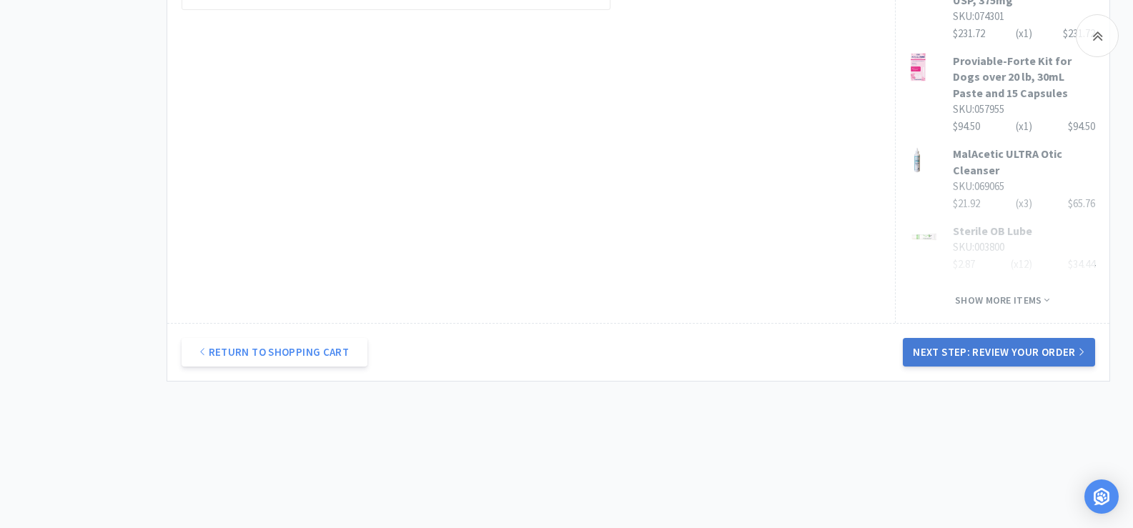
click at [990, 351] on button "Next Step: Review Your Order" at bounding box center [999, 352] width 192 height 29
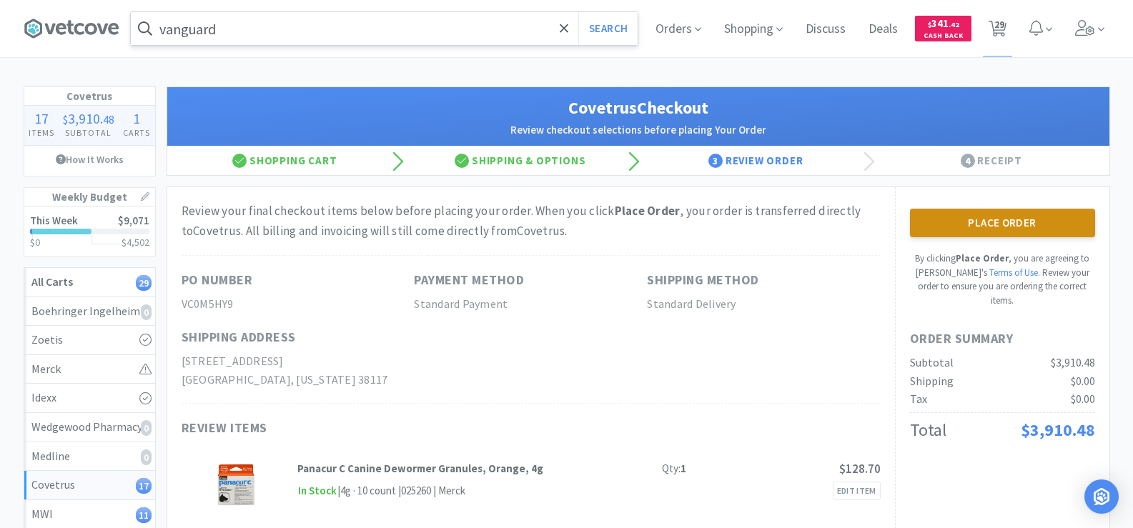
click at [994, 224] on button "Place Order" at bounding box center [1002, 223] width 185 height 29
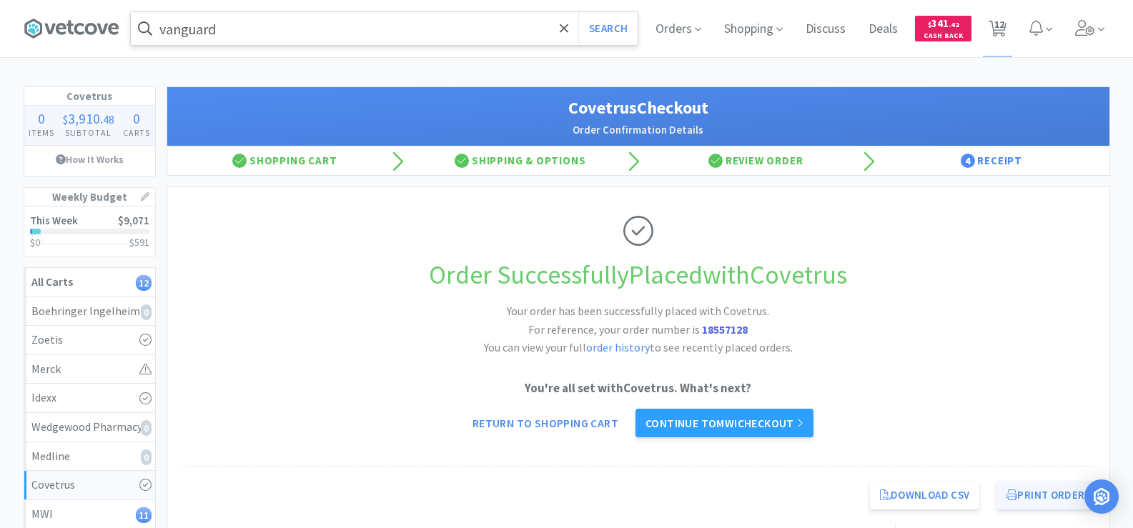
click at [1043, 498] on button "Print Order" at bounding box center [1046, 495] width 98 height 29
click at [795, 419] on link "Continue to MWI checkout" at bounding box center [725, 423] width 178 height 29
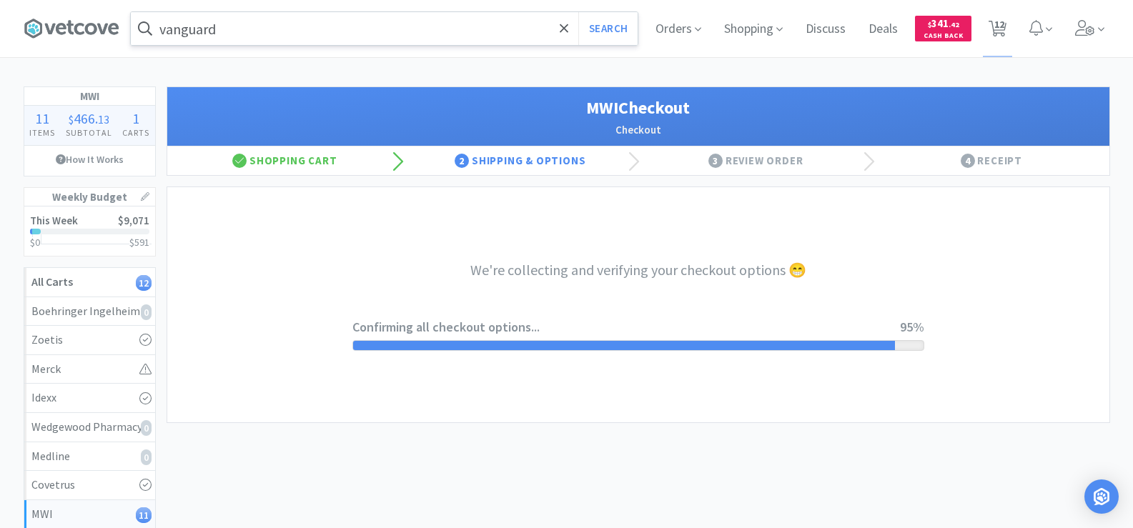
select select "STD_"
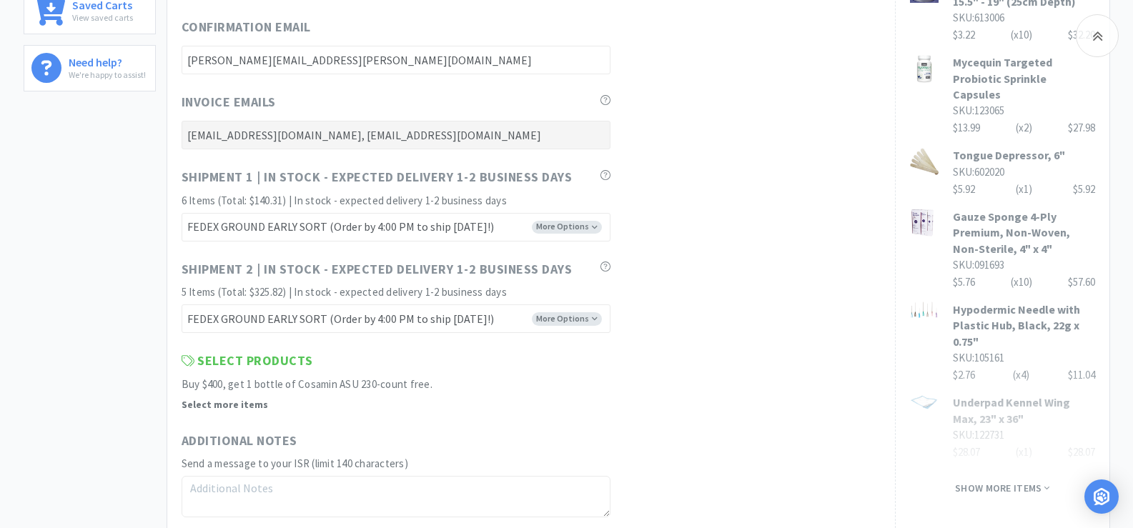
scroll to position [787, 0]
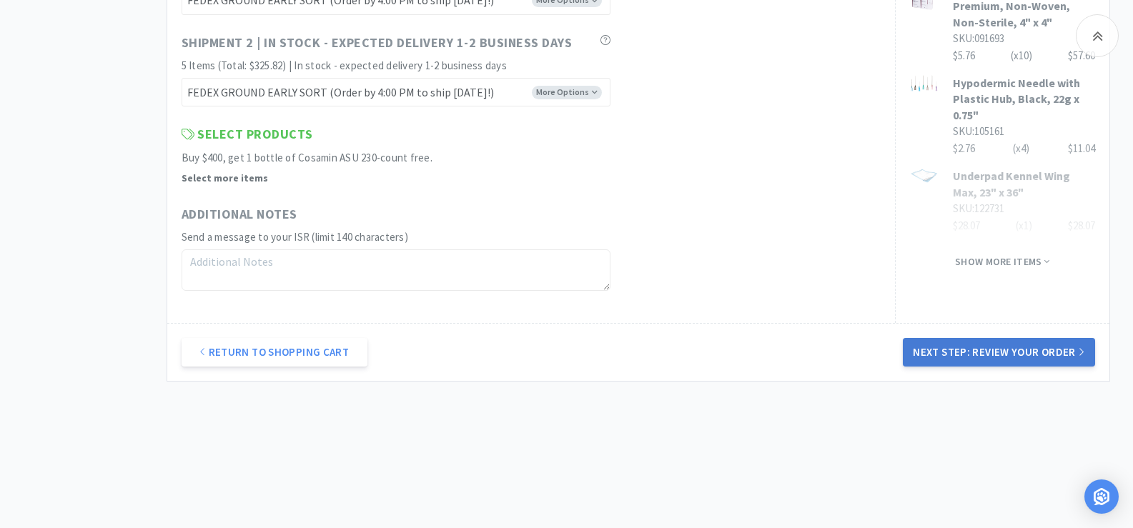
click at [1023, 351] on button "Next Step: Review Your Order" at bounding box center [999, 352] width 192 height 29
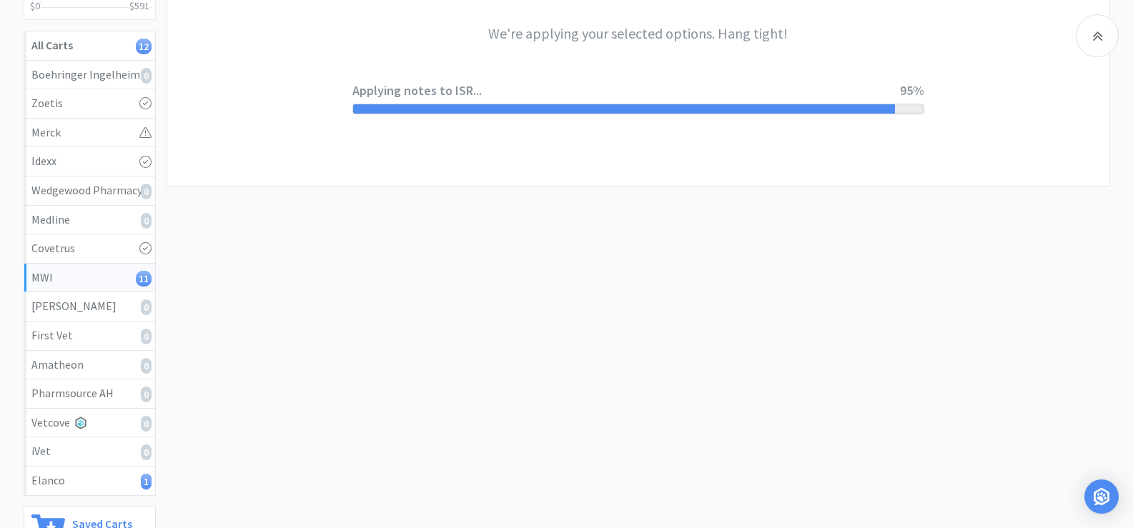
scroll to position [0, 0]
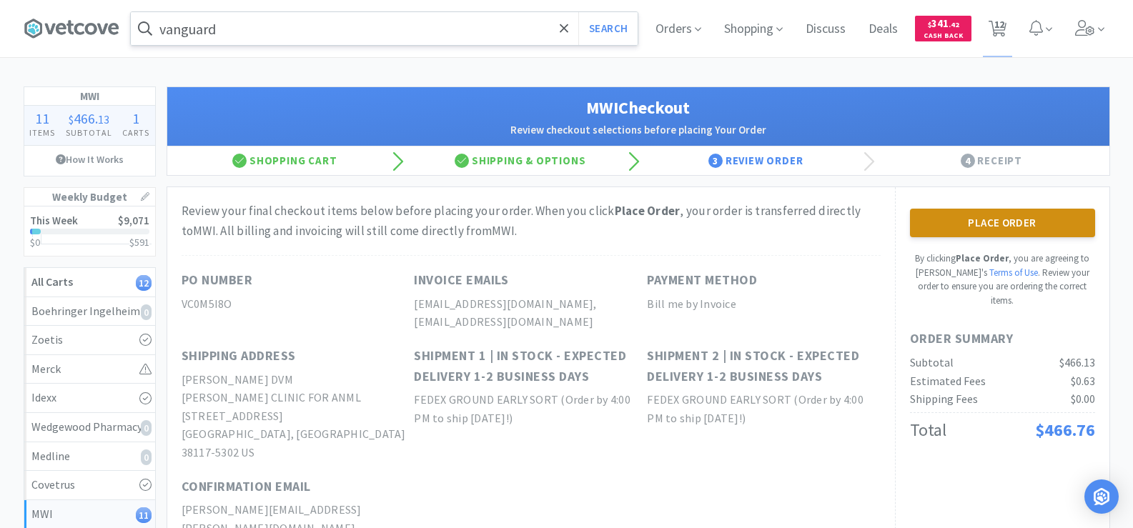
click at [993, 215] on button "Place Order" at bounding box center [1002, 223] width 185 height 29
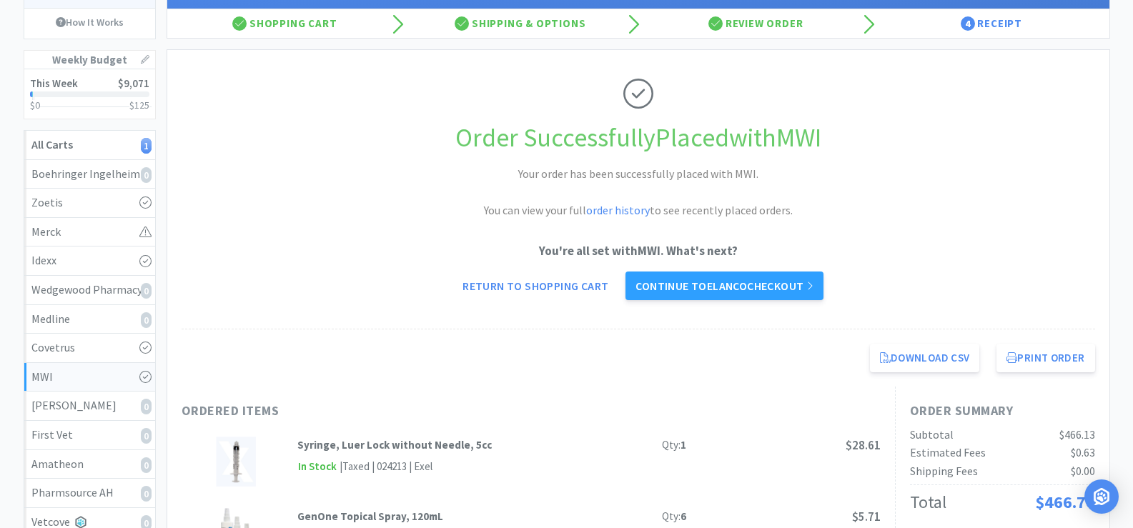
scroll to position [143, 0]
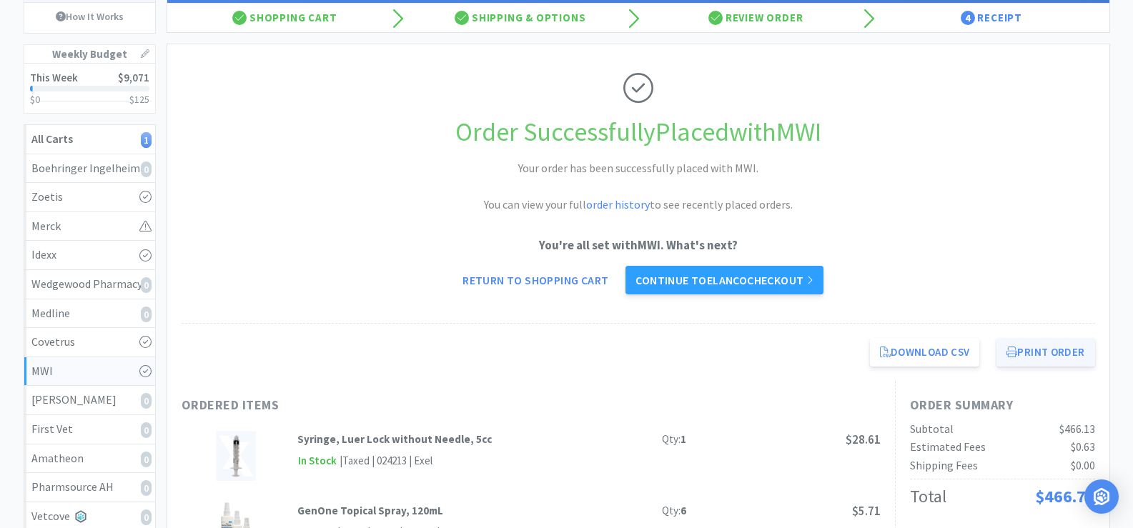
click at [1032, 355] on button "Print Order" at bounding box center [1046, 352] width 98 height 29
click at [670, 286] on link "Continue to Elanco checkout" at bounding box center [724, 280] width 197 height 29
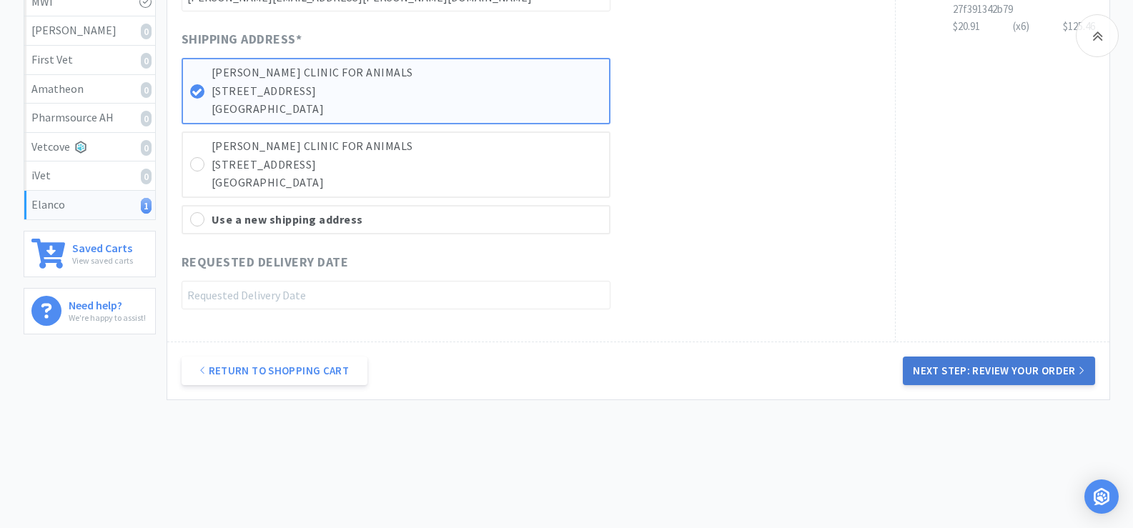
click at [990, 357] on button "Next Step: Review Your Order" at bounding box center [999, 371] width 192 height 29
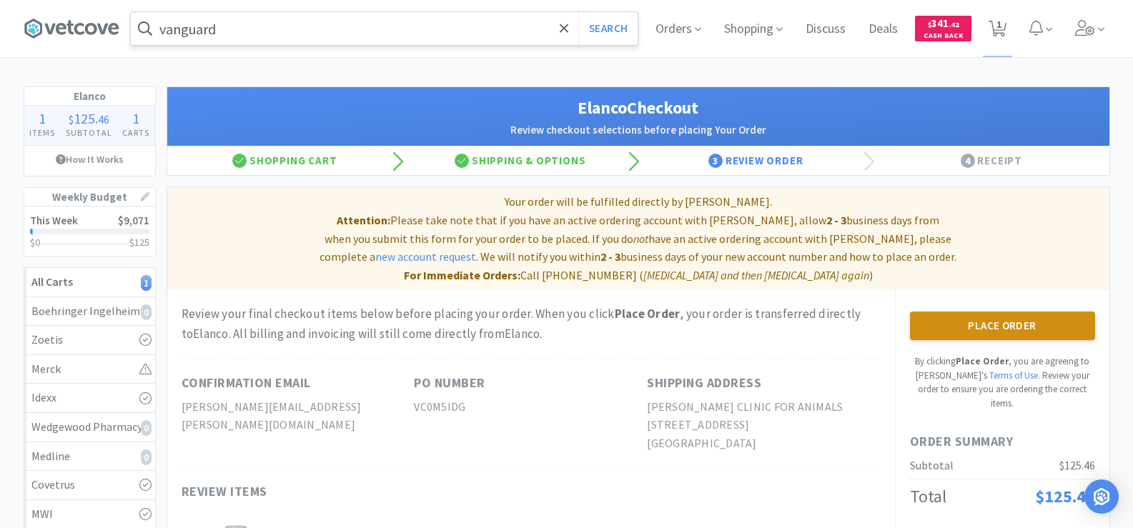
click at [1012, 312] on button "Place Order" at bounding box center [1002, 326] width 185 height 29
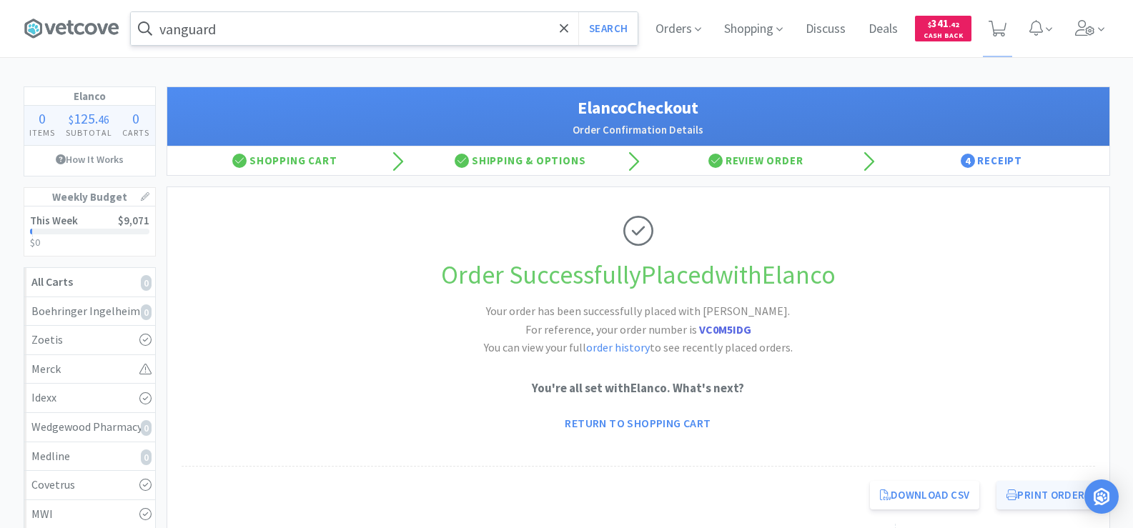
click at [1022, 496] on button "Print Order" at bounding box center [1046, 495] width 98 height 29
